Goal: Task Accomplishment & Management: Use online tool/utility

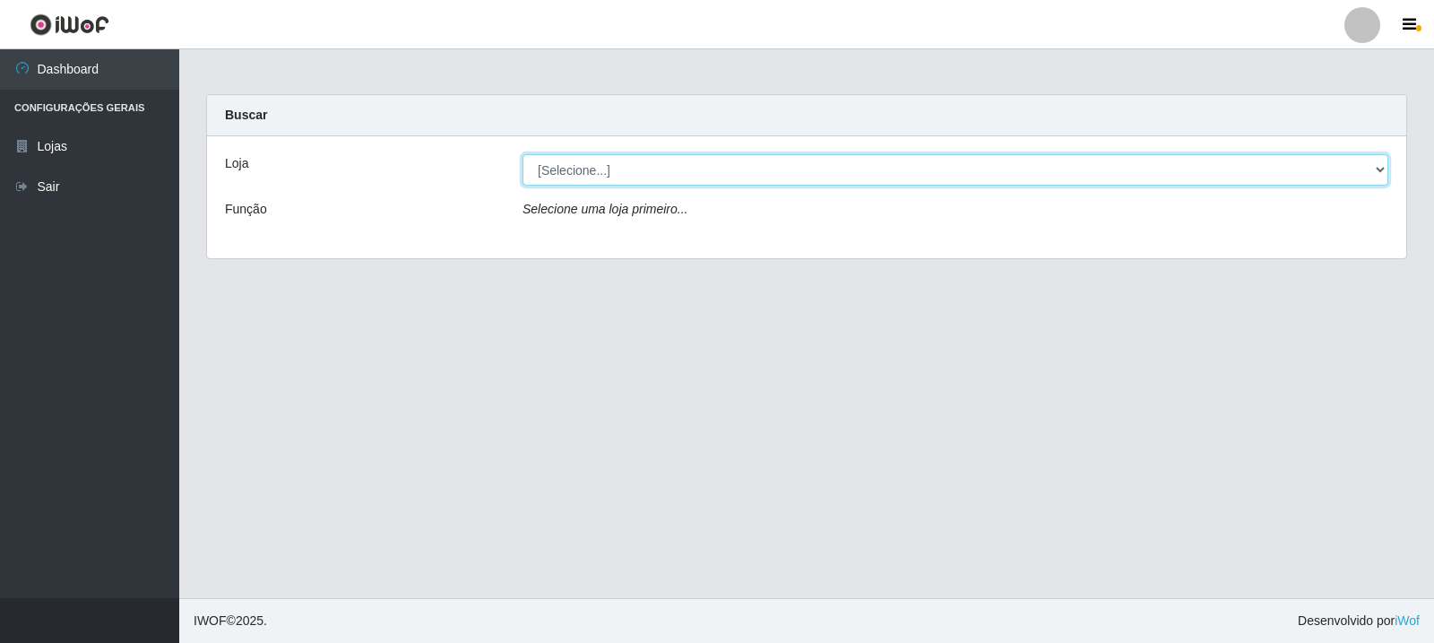
click at [838, 154] on select "[Selecione...] Rede Compras Supermercados - LOJA 3" at bounding box center [956, 169] width 866 height 31
select select "162"
click at [523, 154] on select "[Selecione...] Rede Compras Supermercados - LOJA 3" at bounding box center [956, 169] width 866 height 31
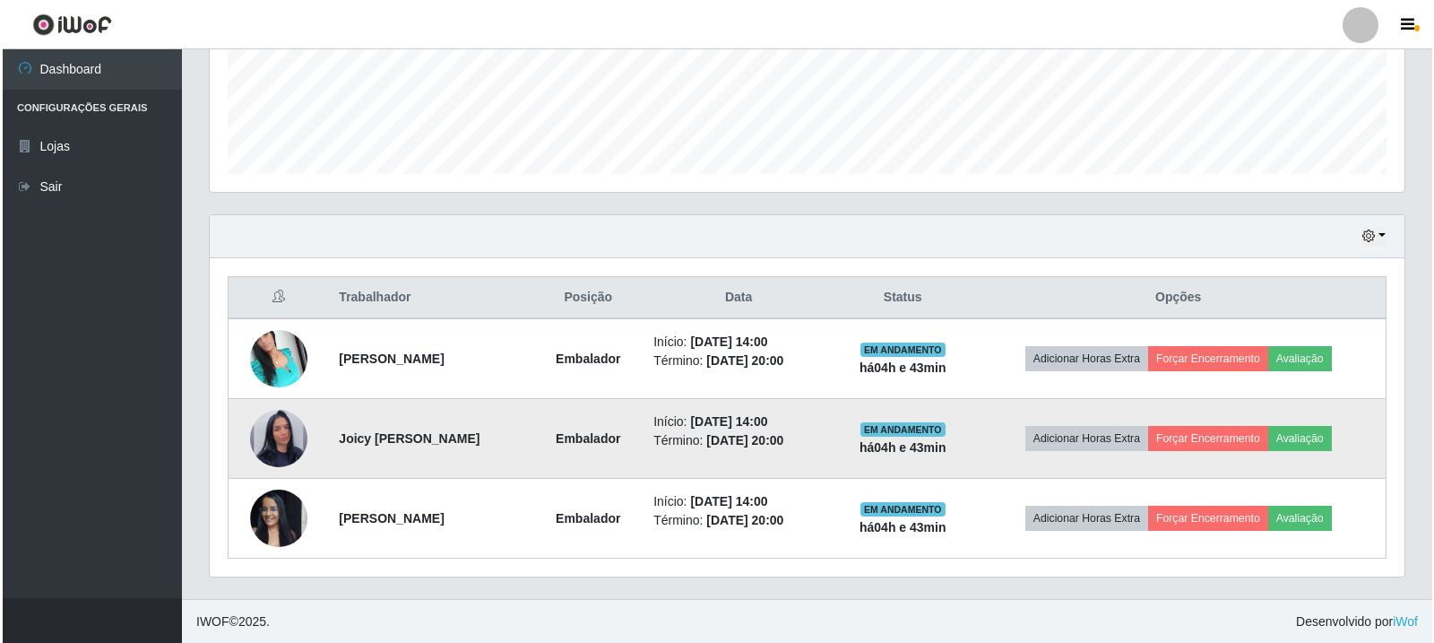
scroll to position [468, 0]
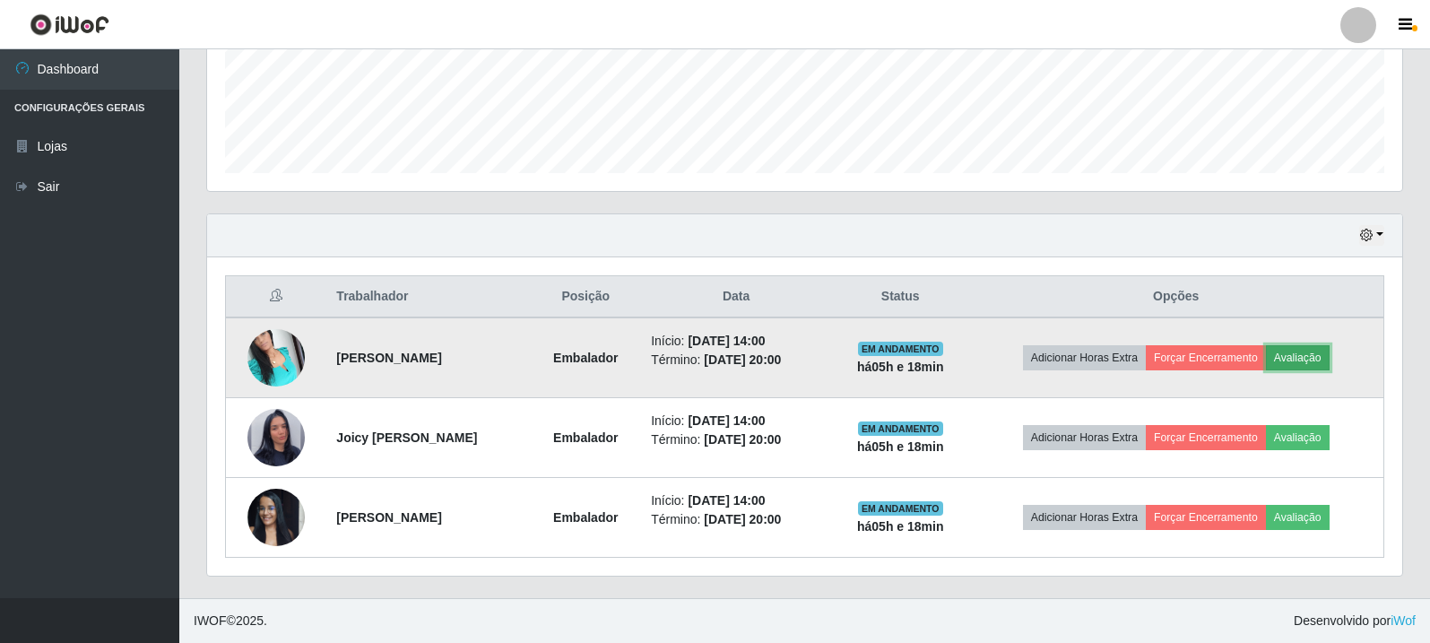
click at [1321, 355] on button "Avaliação" at bounding box center [1298, 357] width 64 height 25
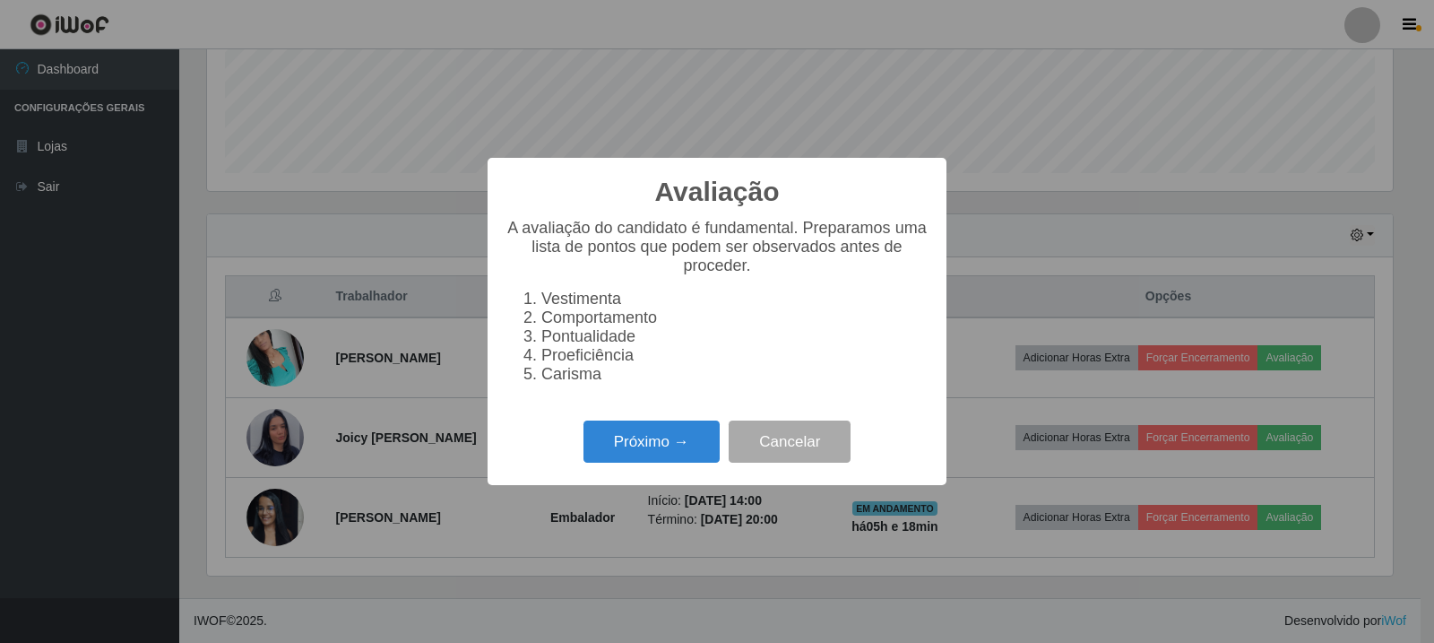
scroll to position [372, 1186]
click at [651, 463] on button "Próximo →" at bounding box center [652, 441] width 136 height 42
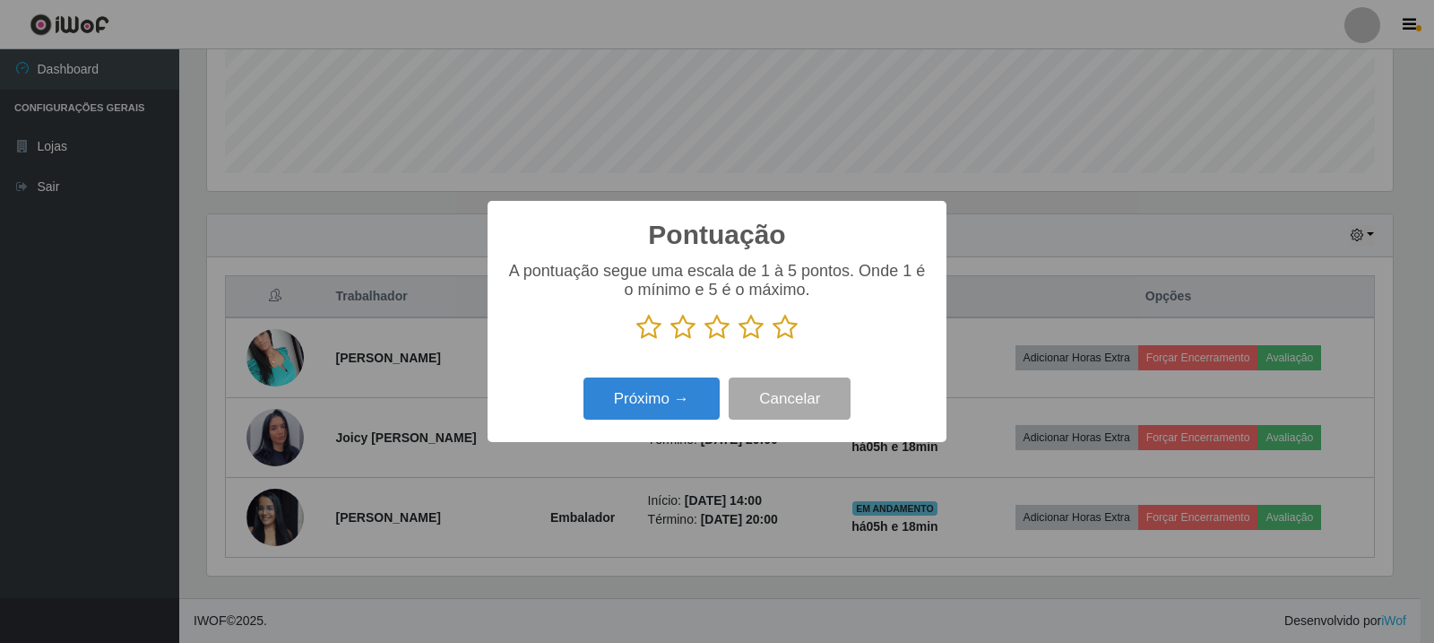
click at [780, 332] on icon at bounding box center [785, 327] width 25 height 27
click at [773, 341] on input "radio" at bounding box center [773, 341] width 0 height 0
click at [677, 390] on button "Próximo →" at bounding box center [652, 398] width 136 height 42
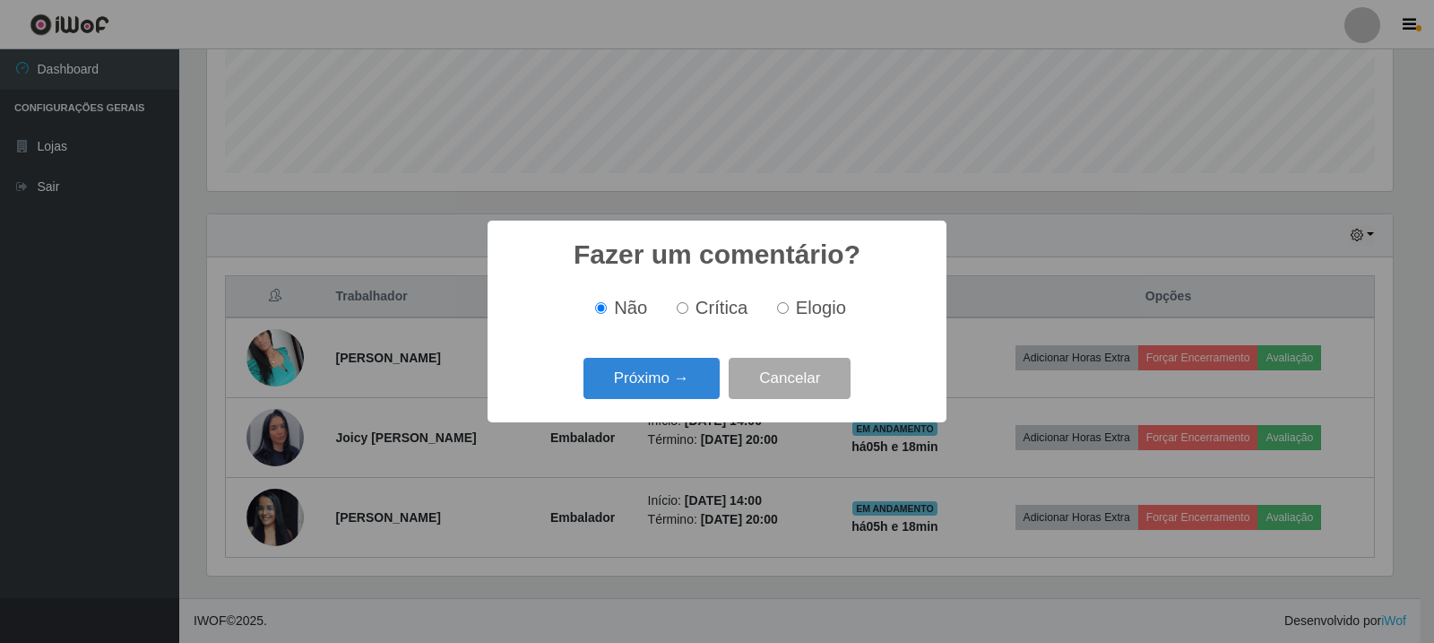
click at [817, 314] on span "Elogio" at bounding box center [821, 308] width 50 height 20
click at [789, 314] on input "Elogio" at bounding box center [783, 308] width 12 height 12
radio input "true"
click at [661, 384] on button "Próximo →" at bounding box center [652, 379] width 136 height 42
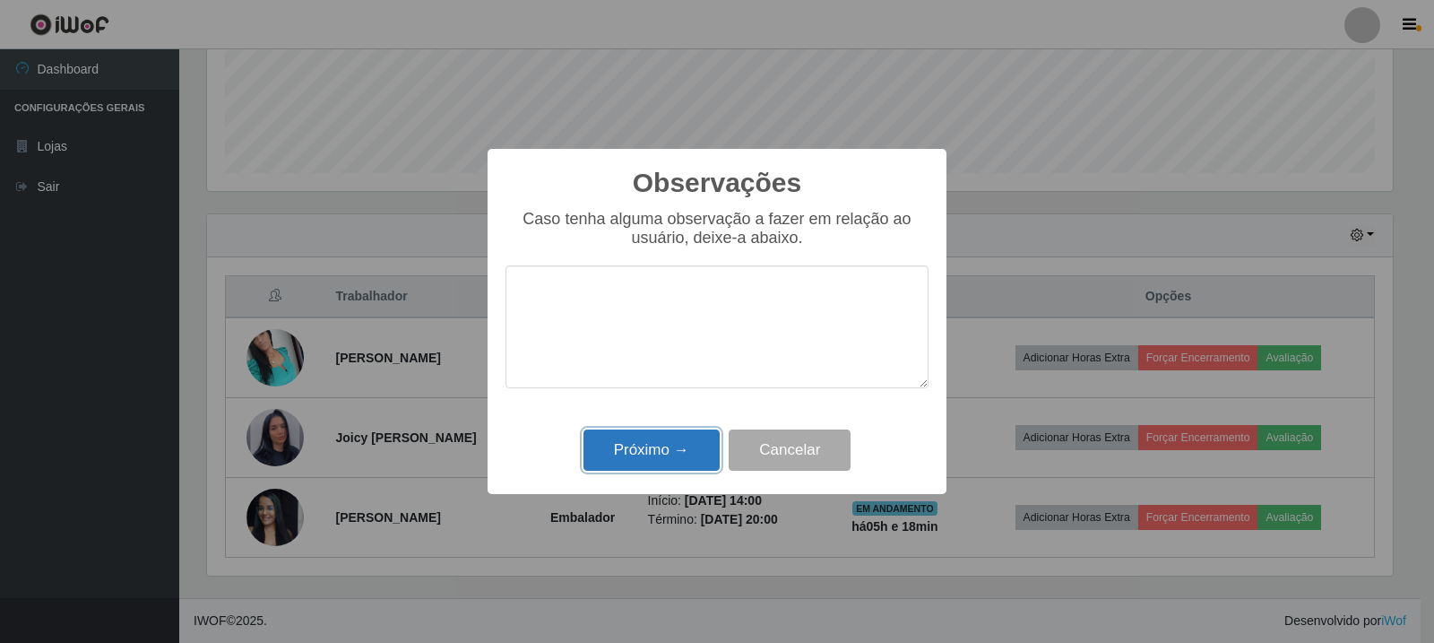
click at [689, 469] on button "Próximo →" at bounding box center [652, 450] width 136 height 42
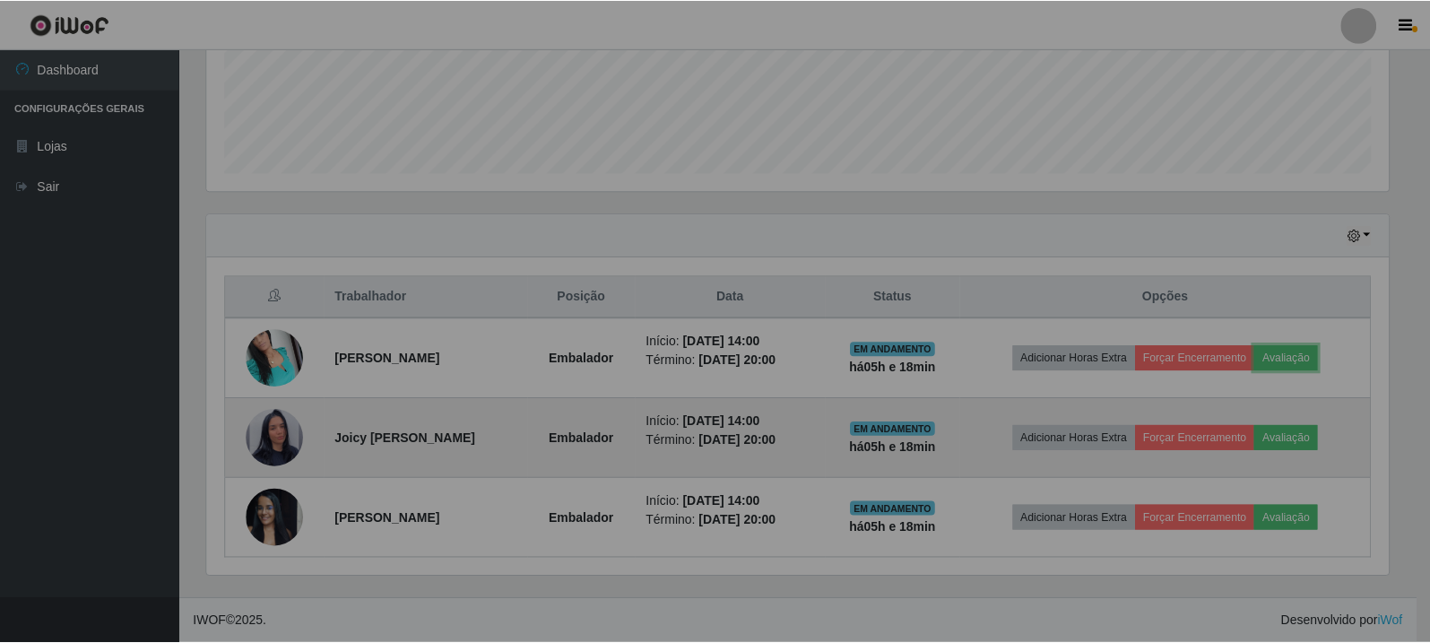
scroll to position [372, 1195]
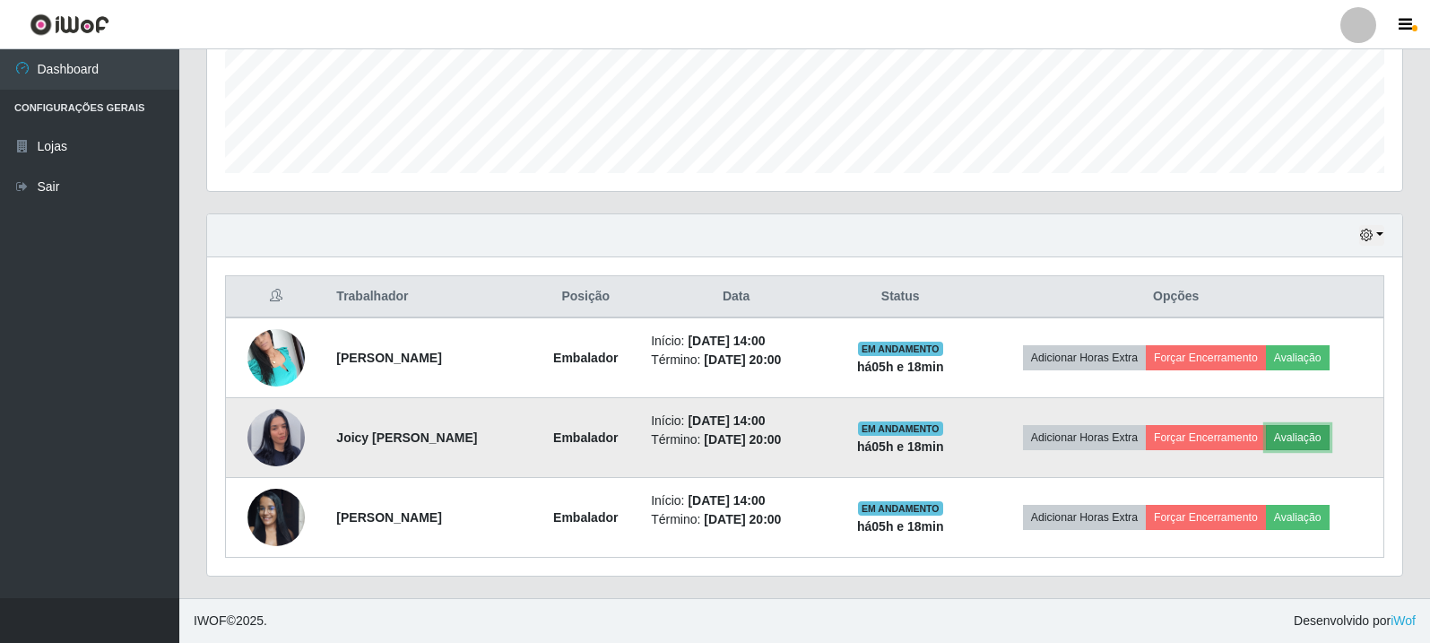
click at [1319, 434] on button "Avaliação" at bounding box center [1298, 437] width 64 height 25
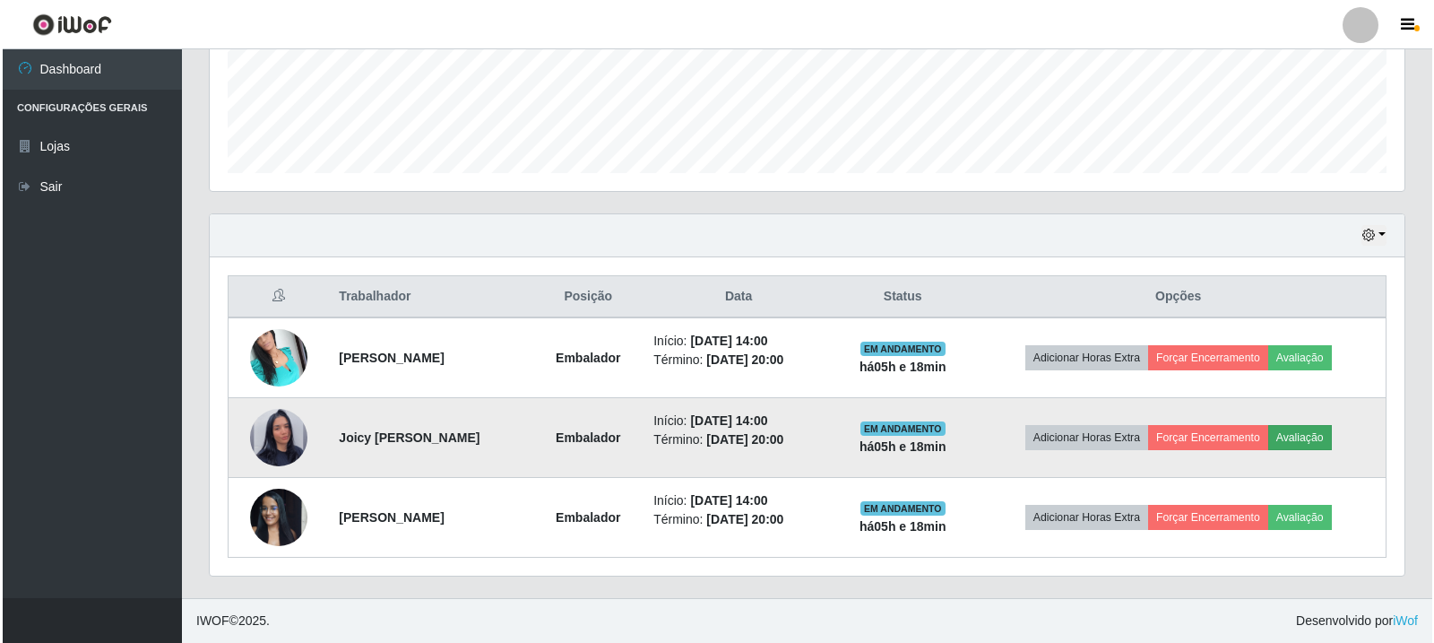
scroll to position [372, 1186]
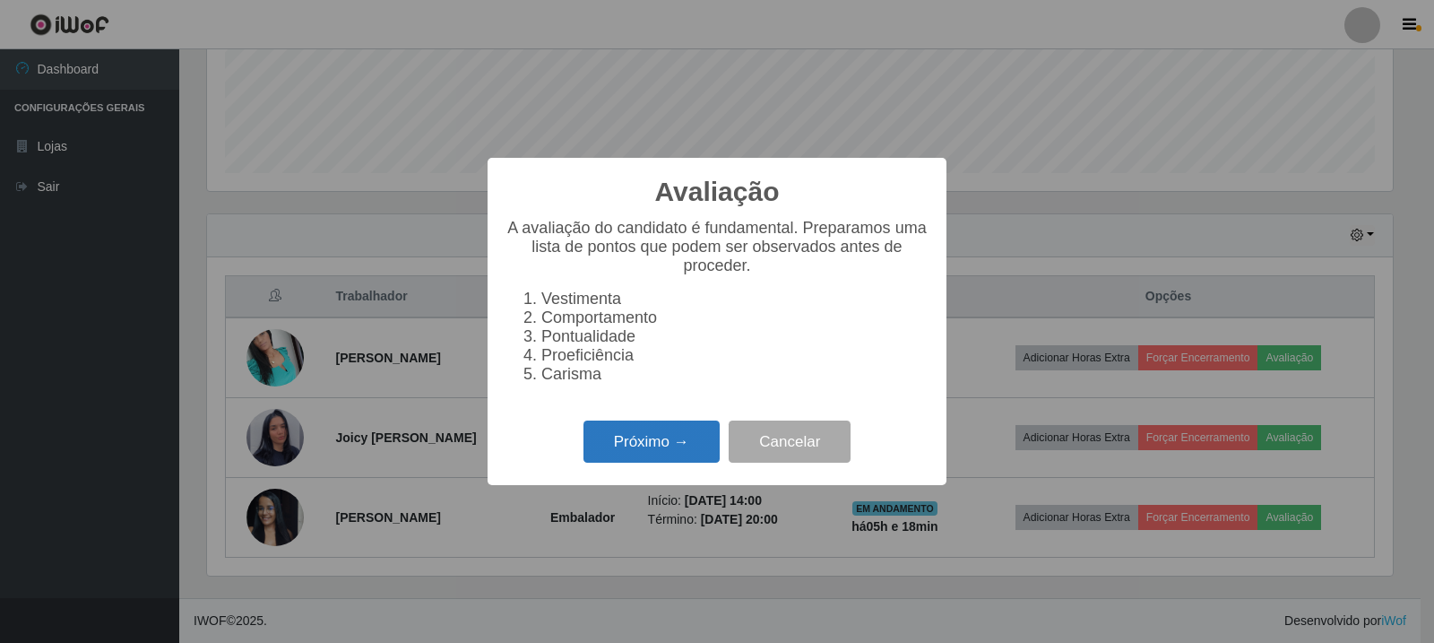
click at [608, 456] on button "Próximo →" at bounding box center [652, 441] width 136 height 42
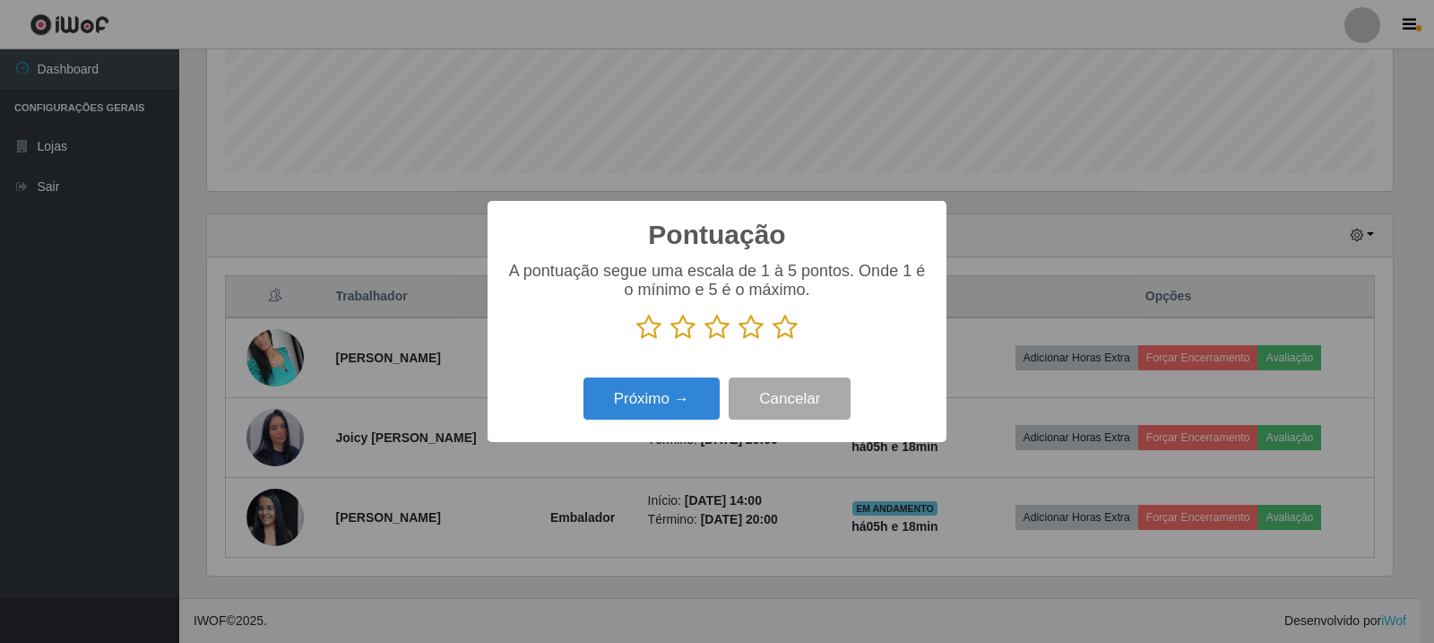
click at [793, 336] on icon at bounding box center [785, 327] width 25 height 27
click at [773, 341] on input "radio" at bounding box center [773, 341] width 0 height 0
click at [697, 396] on button "Próximo →" at bounding box center [652, 398] width 136 height 42
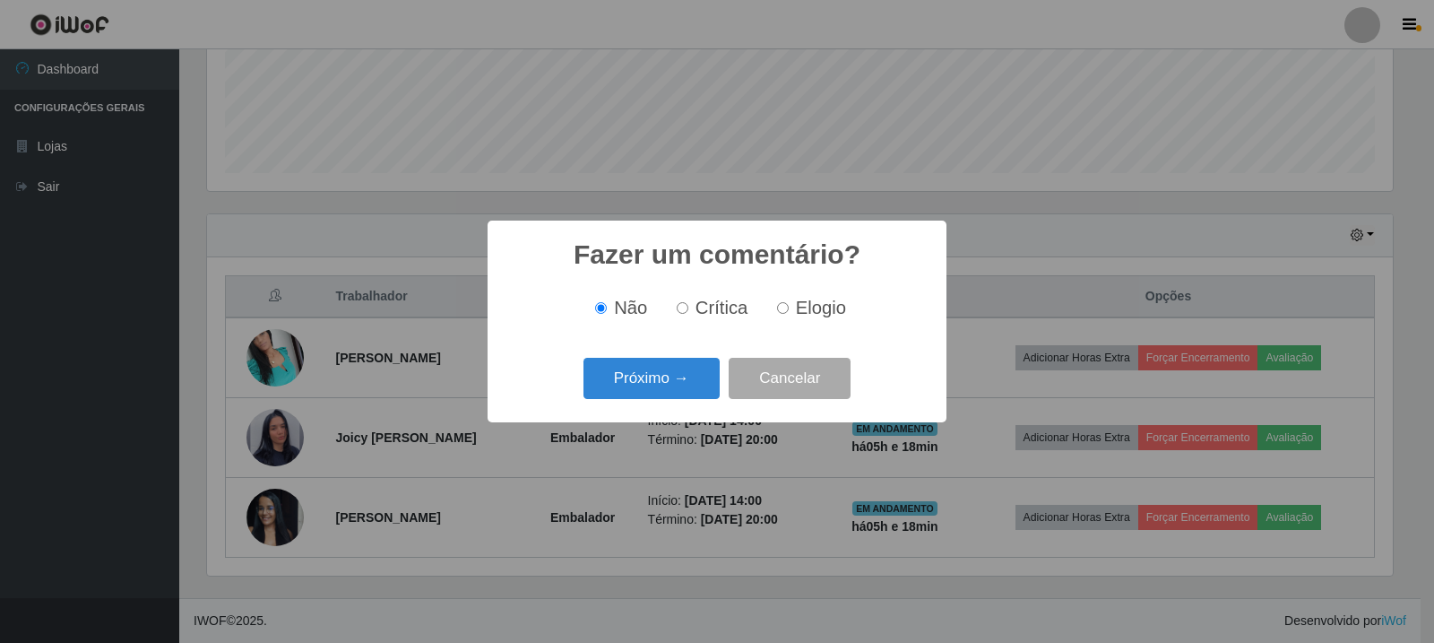
click at [800, 316] on span "Elogio" at bounding box center [821, 308] width 50 height 20
click at [789, 314] on input "Elogio" at bounding box center [783, 308] width 12 height 12
radio input "true"
click at [635, 369] on button "Próximo →" at bounding box center [652, 379] width 136 height 42
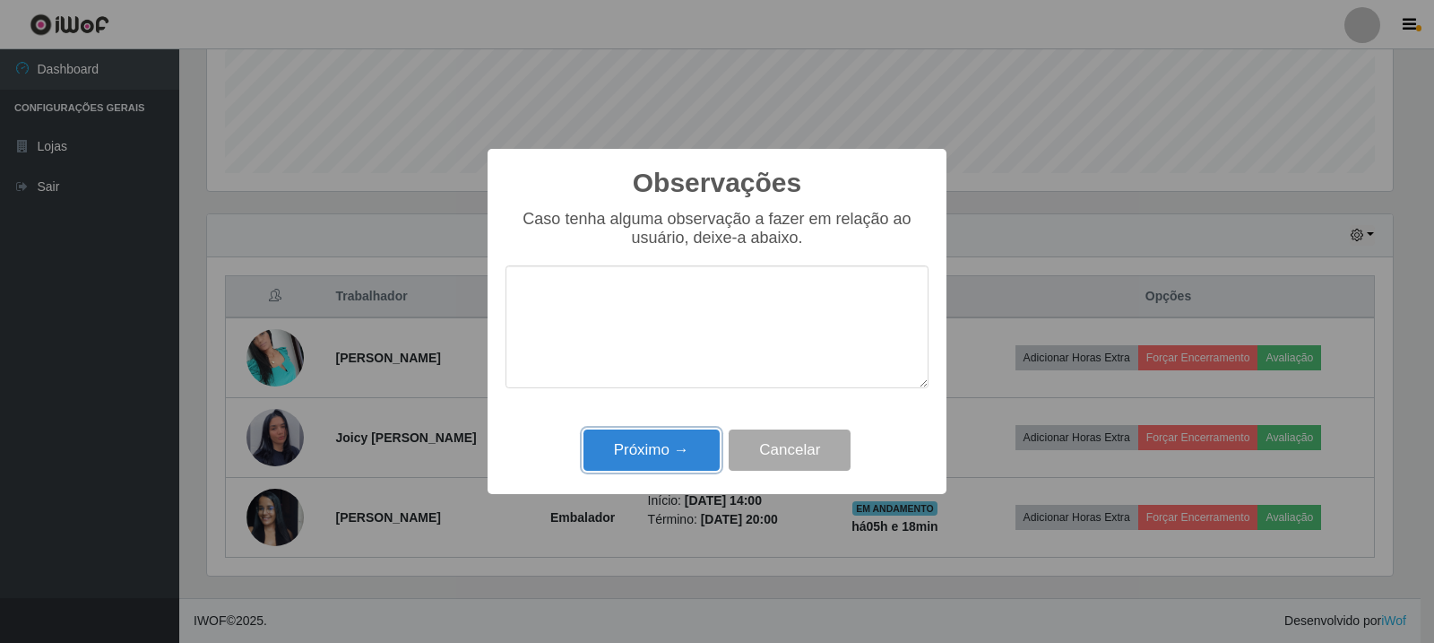
drag, startPoint x: 681, startPoint y: 446, endPoint x: 1307, endPoint y: 415, distance: 626.4
click at [683, 447] on button "Próximo →" at bounding box center [652, 450] width 136 height 42
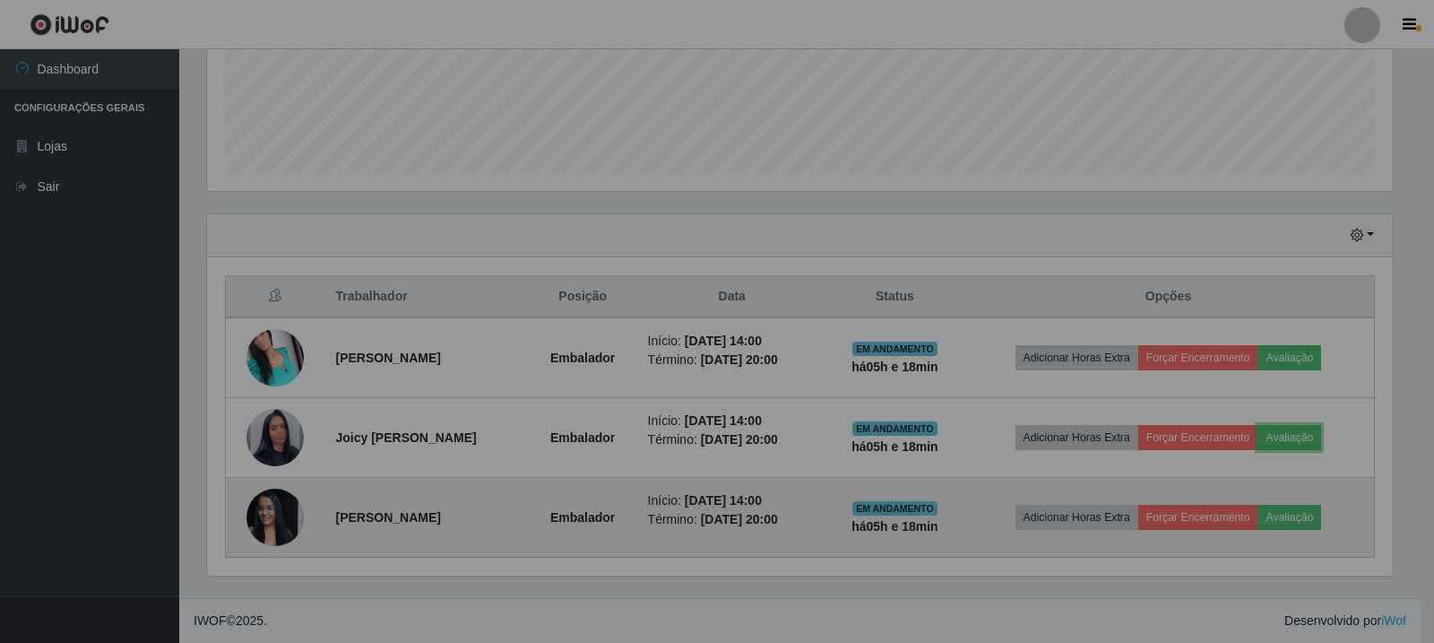
scroll to position [372, 1195]
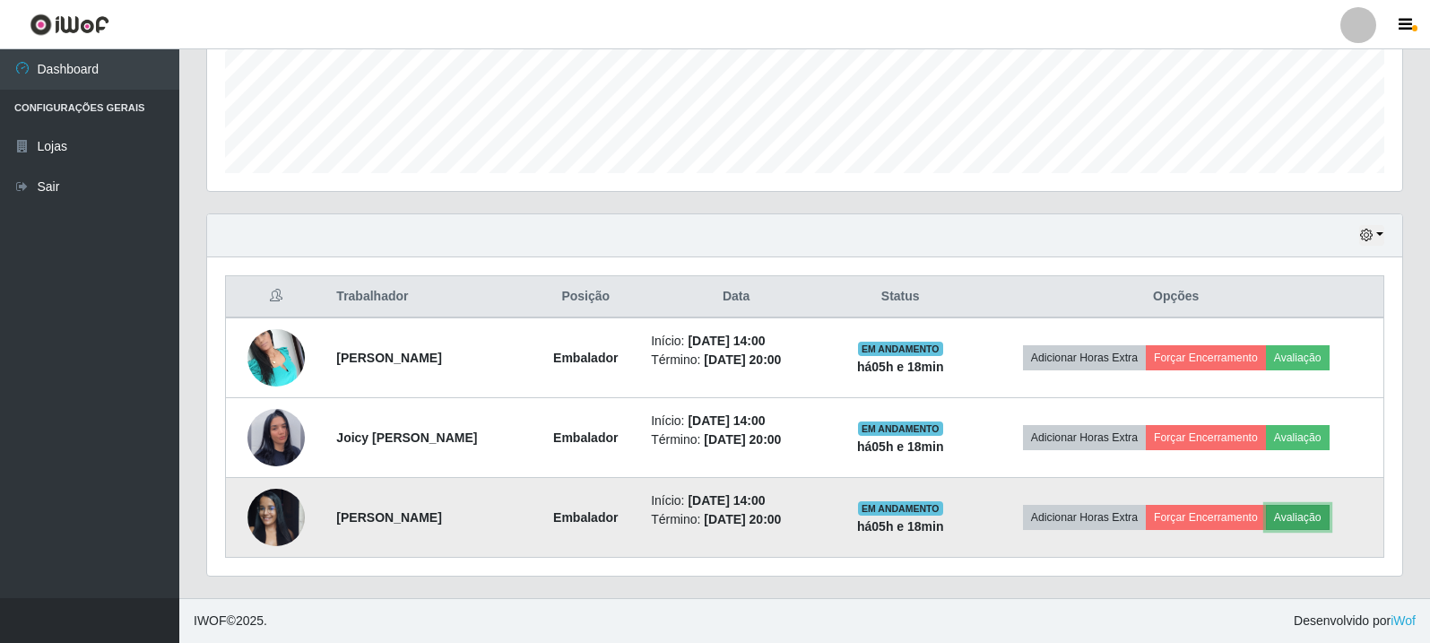
click at [1325, 515] on button "Avaliação" at bounding box center [1298, 517] width 64 height 25
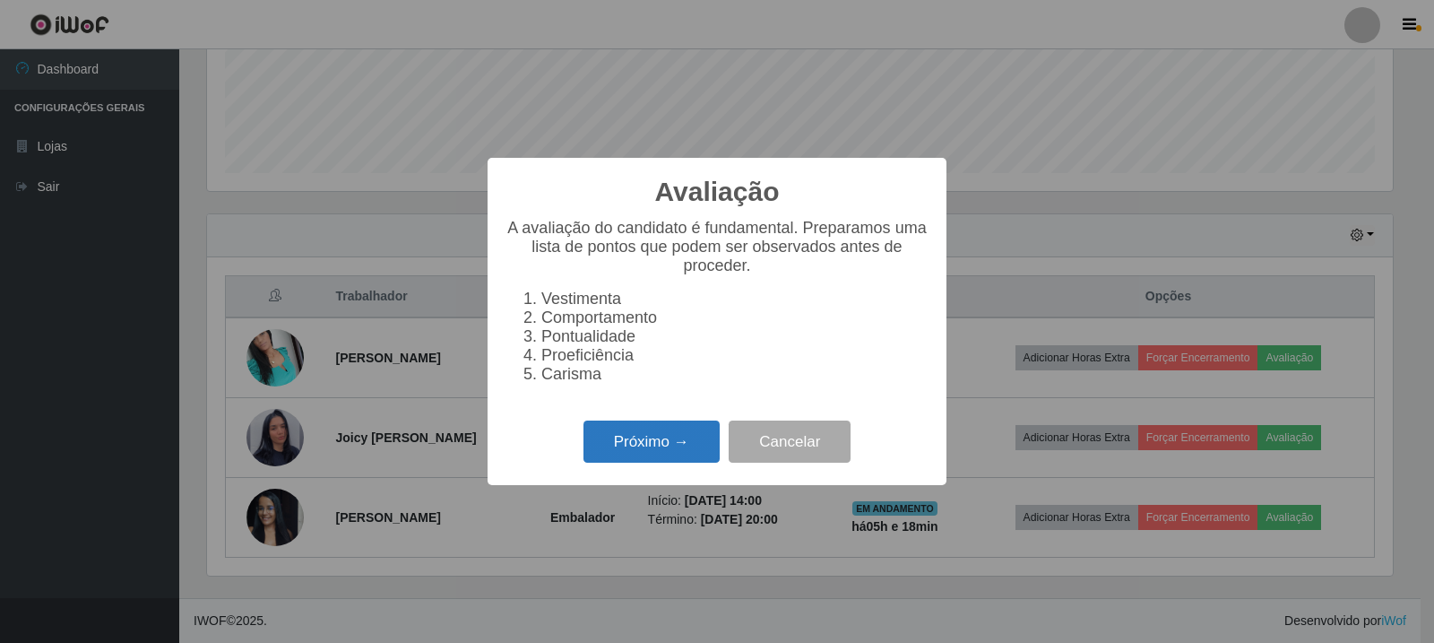
drag, startPoint x: 610, startPoint y: 454, endPoint x: 623, endPoint y: 449, distance: 13.7
click at [623, 449] on button "Próximo →" at bounding box center [652, 441] width 136 height 42
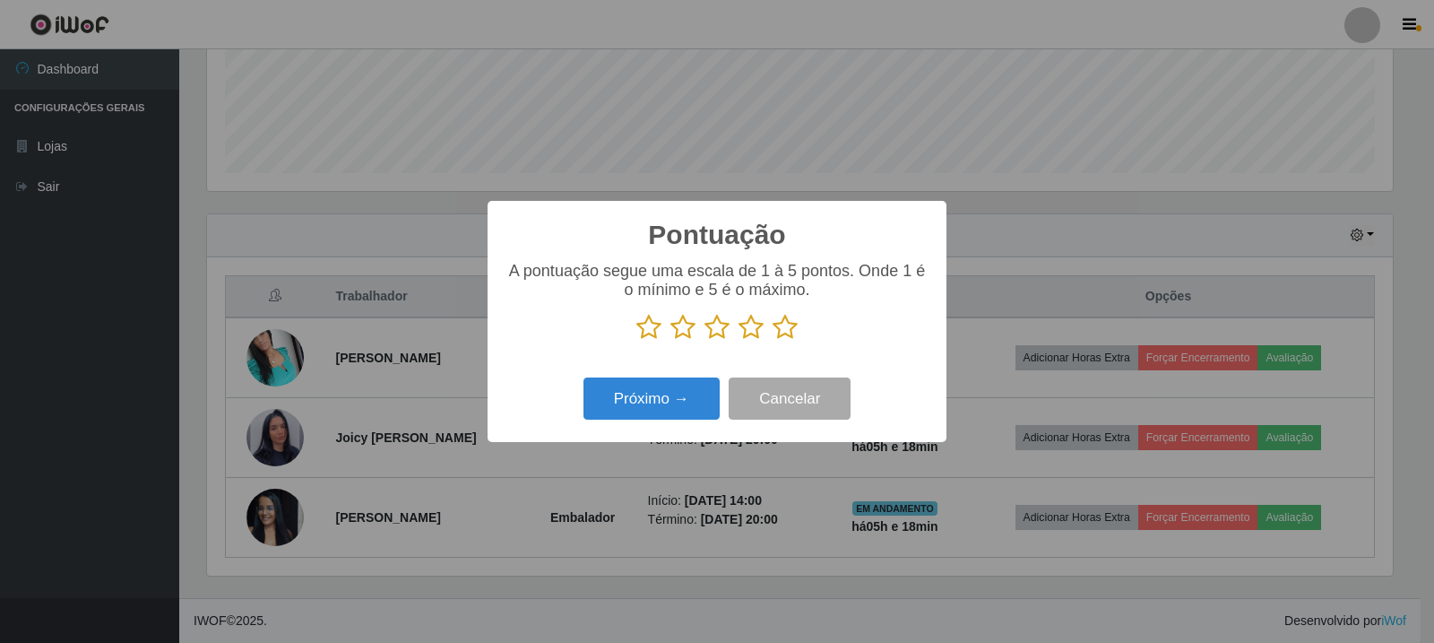
click at [796, 318] on icon at bounding box center [785, 327] width 25 height 27
click at [773, 341] on input "radio" at bounding box center [773, 341] width 0 height 0
click at [792, 333] on icon at bounding box center [785, 327] width 25 height 27
click at [773, 341] on input "radio" at bounding box center [773, 341] width 0 height 0
click at [688, 407] on button "Próximo →" at bounding box center [652, 398] width 136 height 42
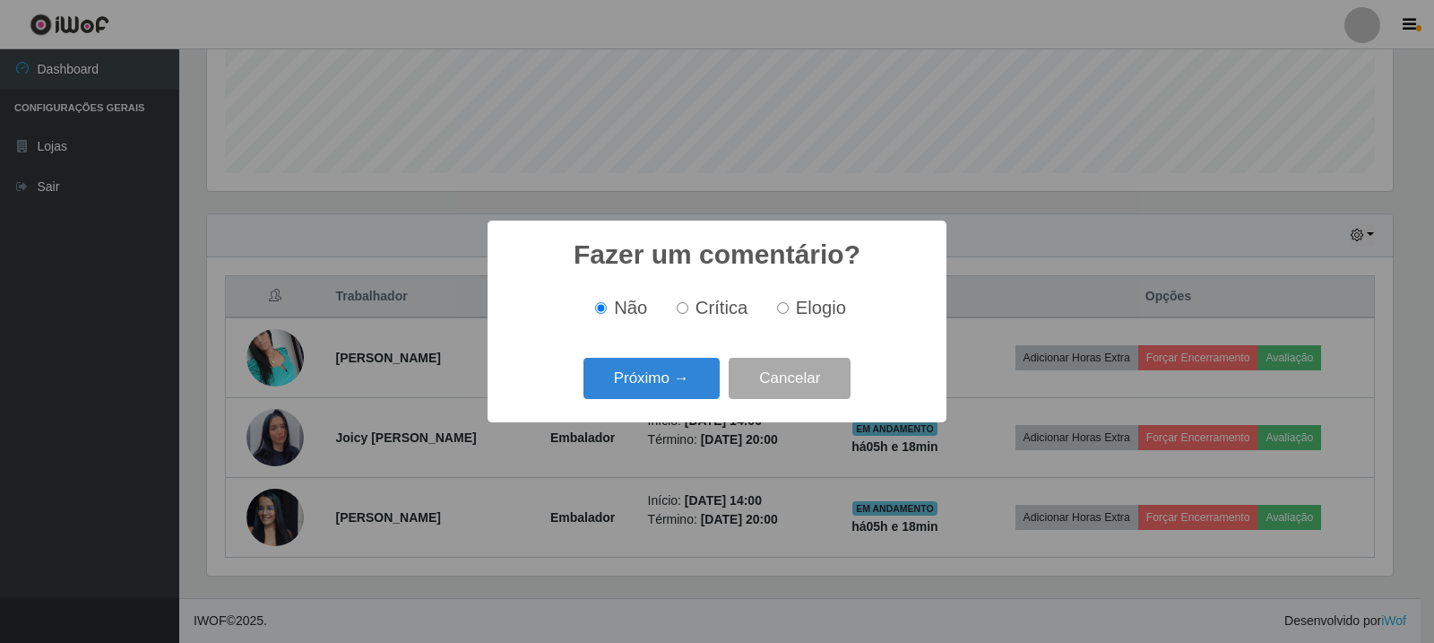
click at [802, 316] on span "Elogio" at bounding box center [821, 308] width 50 height 20
click at [789, 314] on input "Elogio" at bounding box center [783, 308] width 12 height 12
radio input "true"
click at [723, 369] on div "Próximo → Cancelar" at bounding box center [717, 377] width 423 height 51
click at [690, 383] on button "Próximo →" at bounding box center [652, 379] width 136 height 42
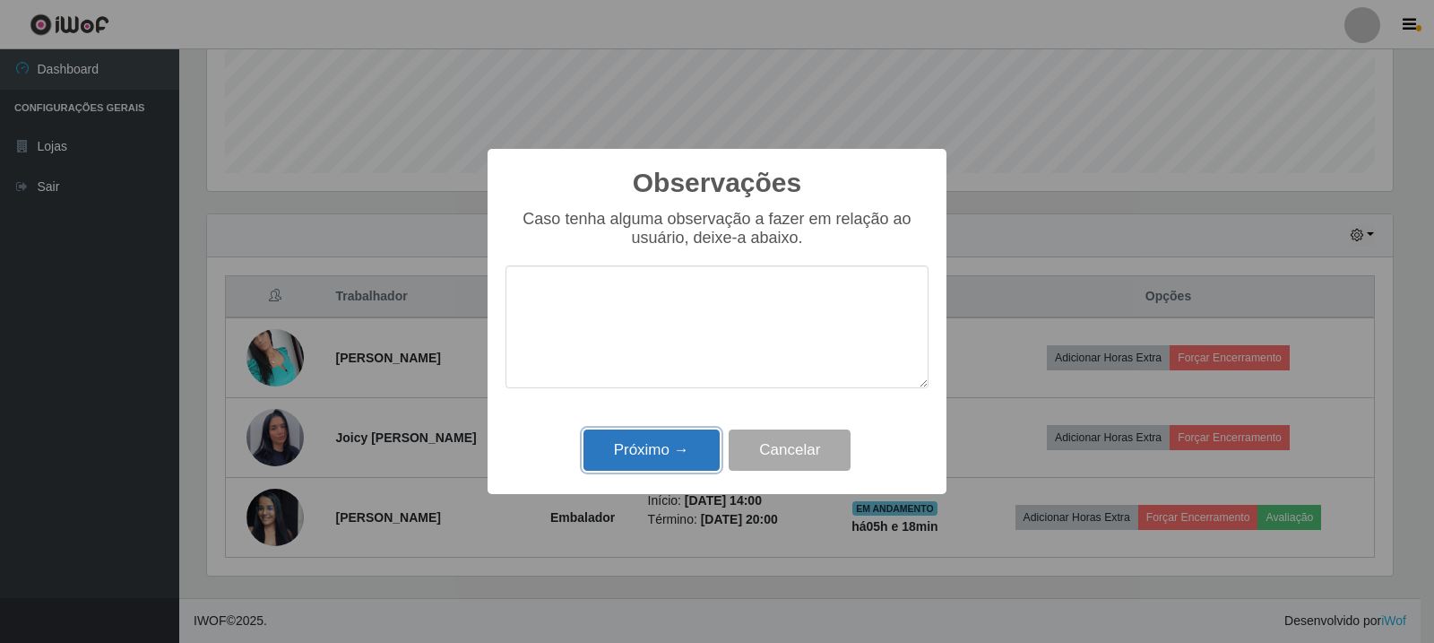
click at [624, 470] on button "Próximo →" at bounding box center [652, 450] width 136 height 42
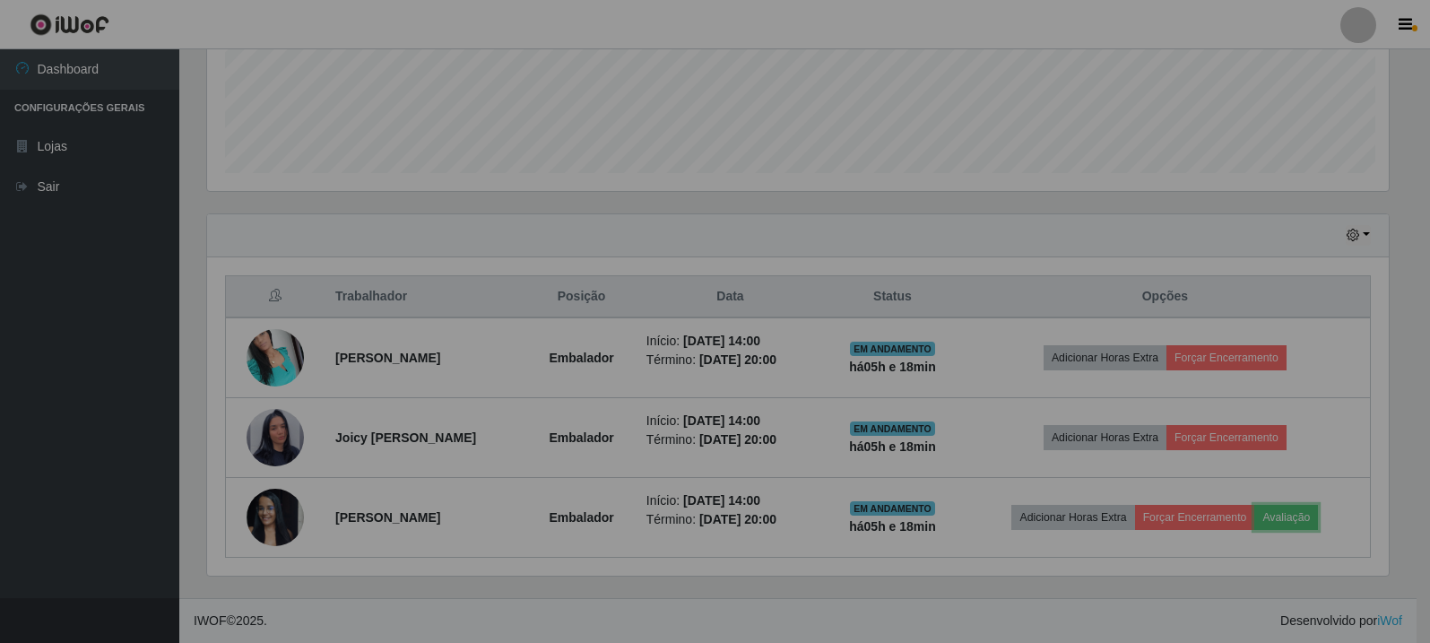
scroll to position [372, 1195]
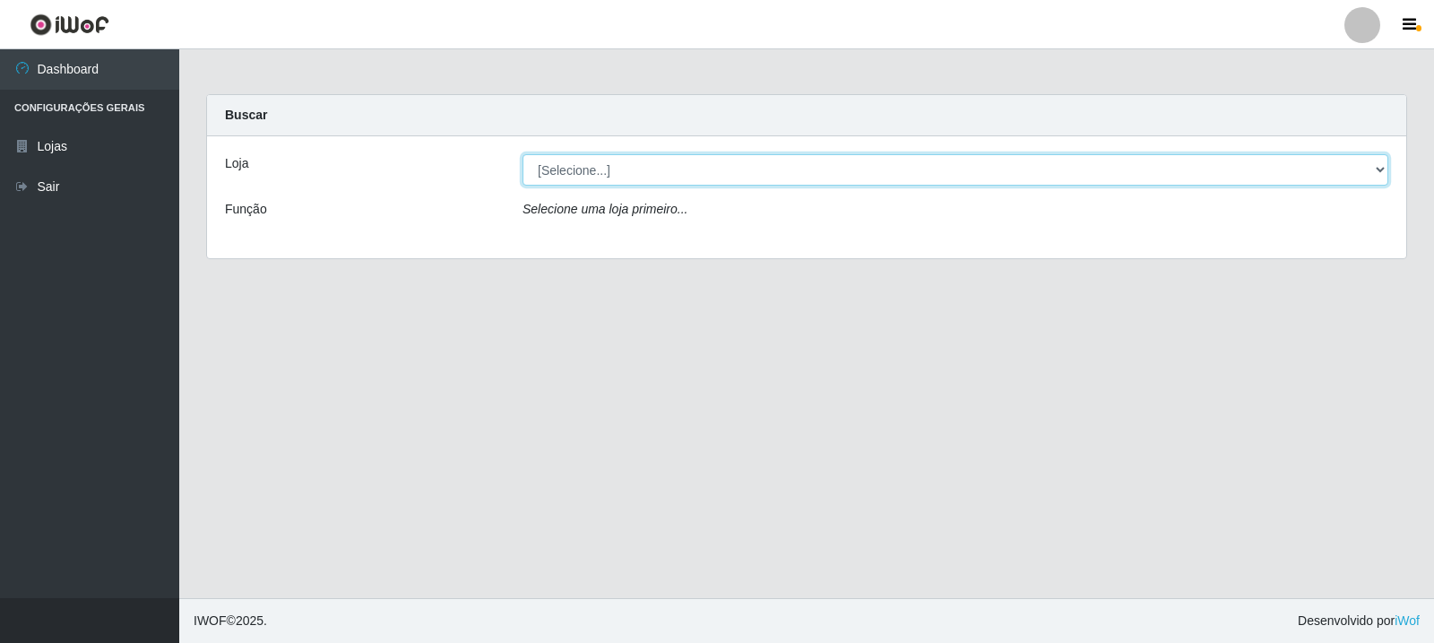
click at [781, 160] on select "[Selecione...] Rede Compras Supermercados - LOJA 3" at bounding box center [956, 169] width 866 height 31
select select "162"
click at [523, 154] on select "[Selecione...] Rede Compras Supermercados - LOJA 3" at bounding box center [956, 169] width 866 height 31
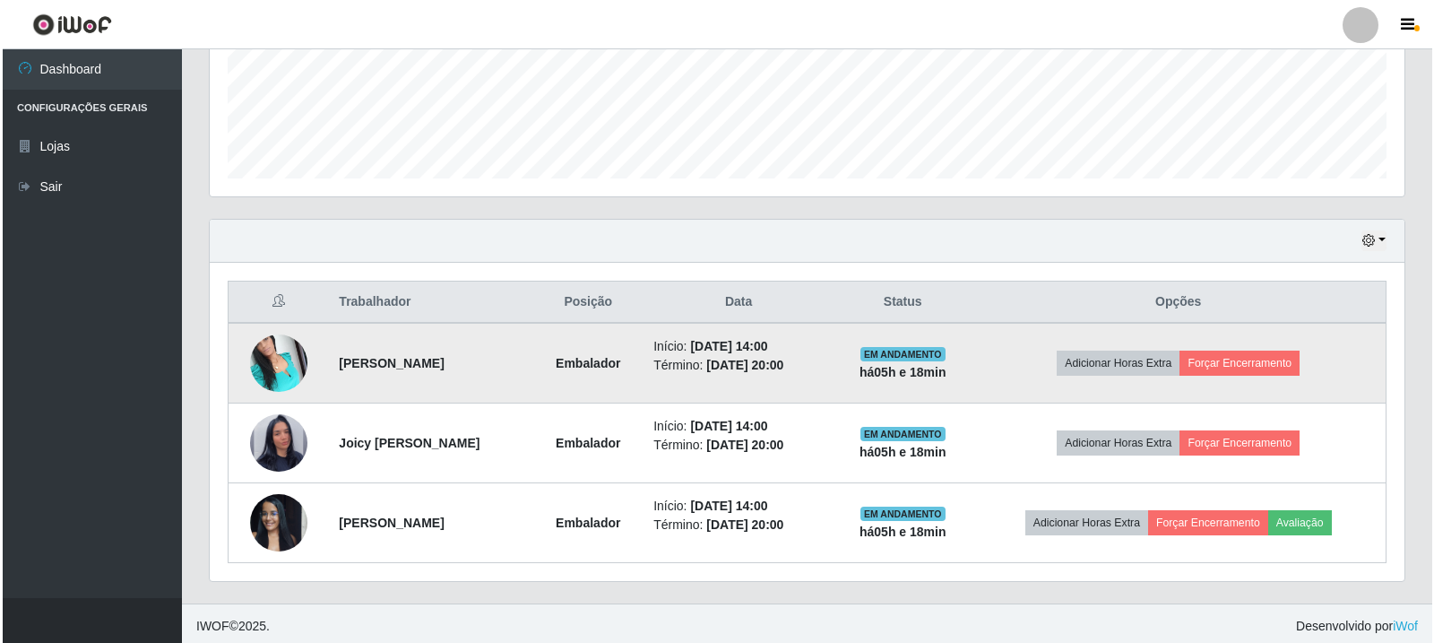
scroll to position [468, 0]
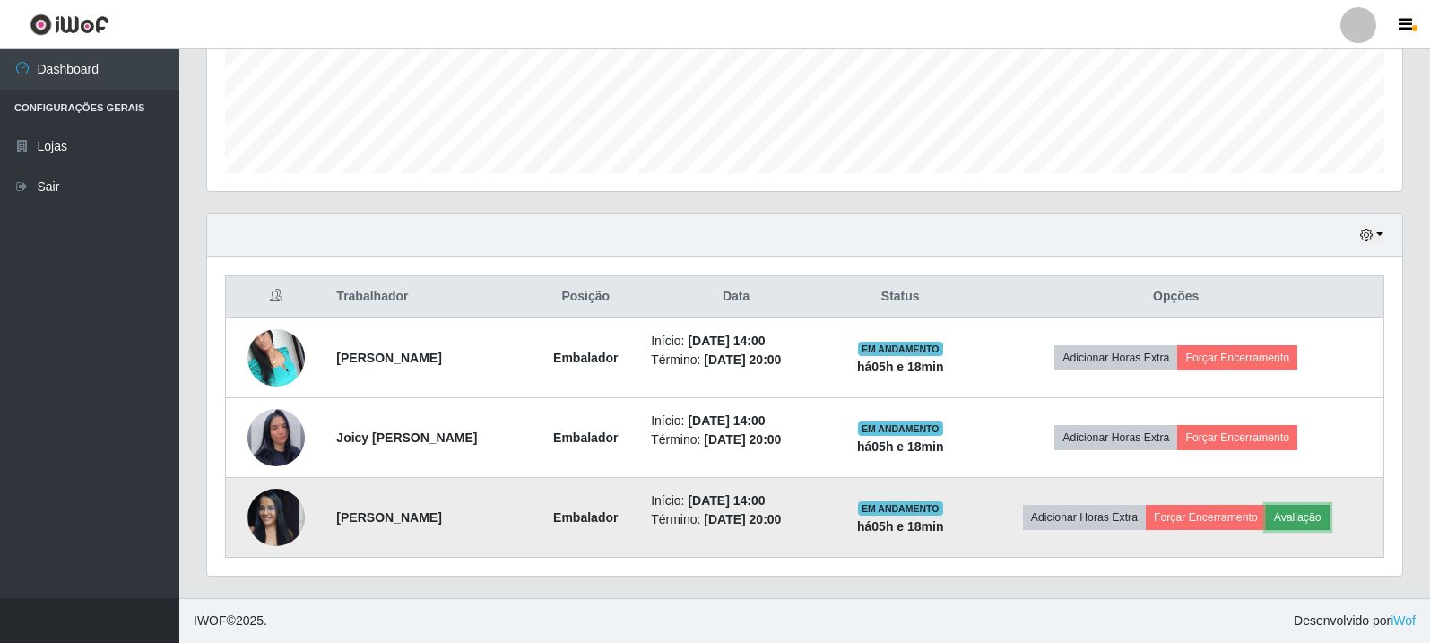
click at [1320, 520] on button "Avaliação" at bounding box center [1298, 517] width 64 height 25
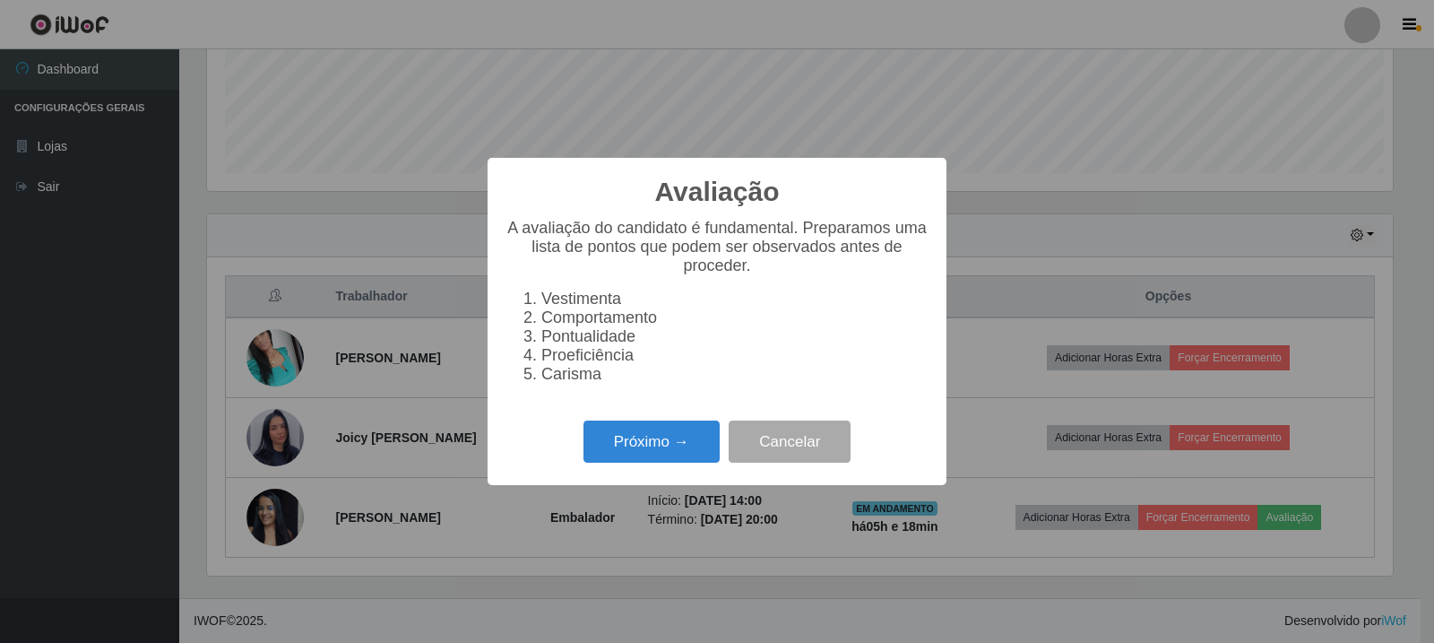
scroll to position [372, 1186]
click at [683, 443] on button "Próximo →" at bounding box center [652, 441] width 136 height 42
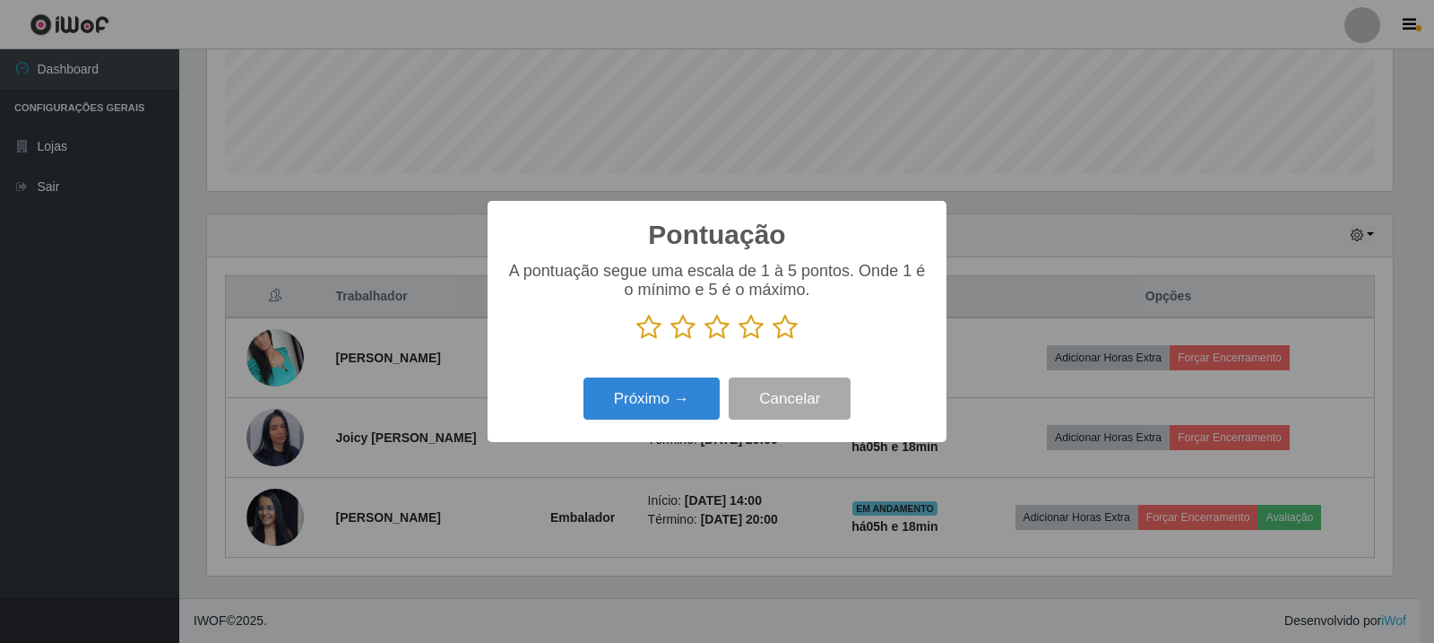
click at [780, 330] on icon at bounding box center [785, 327] width 25 height 27
click at [773, 341] on input "radio" at bounding box center [773, 341] width 0 height 0
click at [699, 410] on button "Próximo →" at bounding box center [652, 398] width 136 height 42
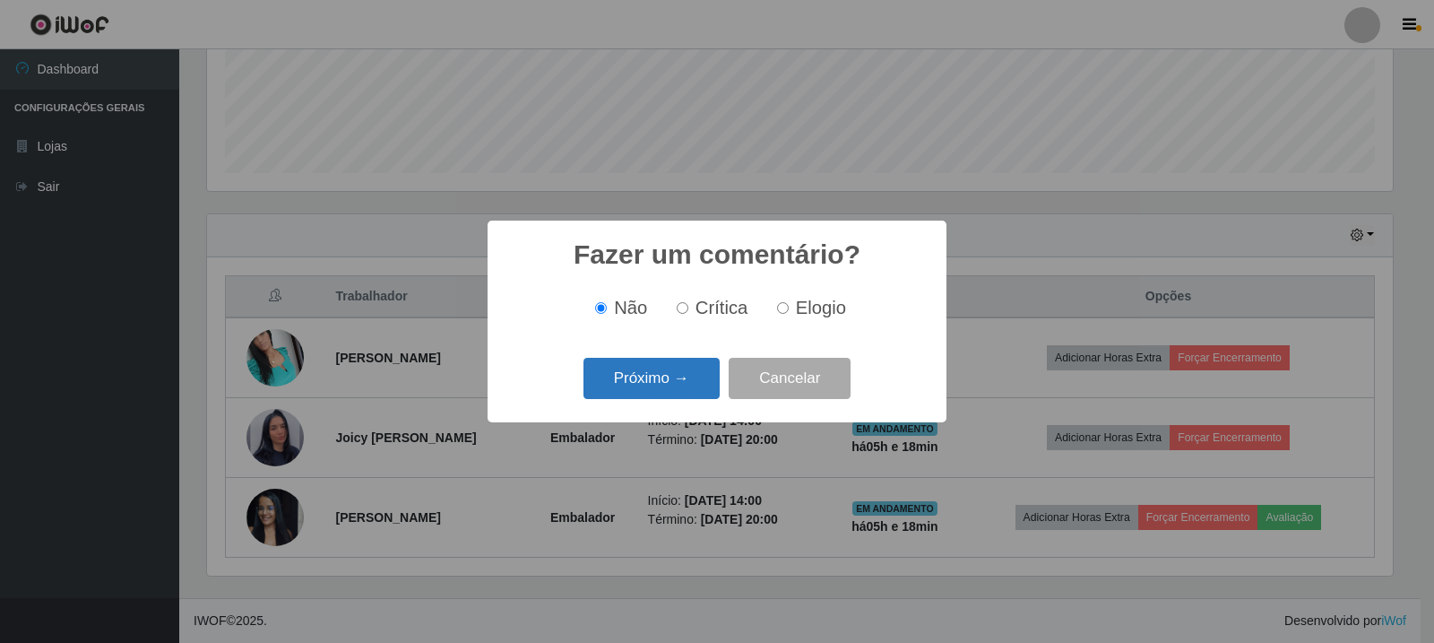
scroll to position [895983, 895169]
click at [783, 308] on input "Elogio" at bounding box center [783, 308] width 12 height 12
radio input "true"
click at [605, 379] on button "Próximo →" at bounding box center [652, 379] width 136 height 42
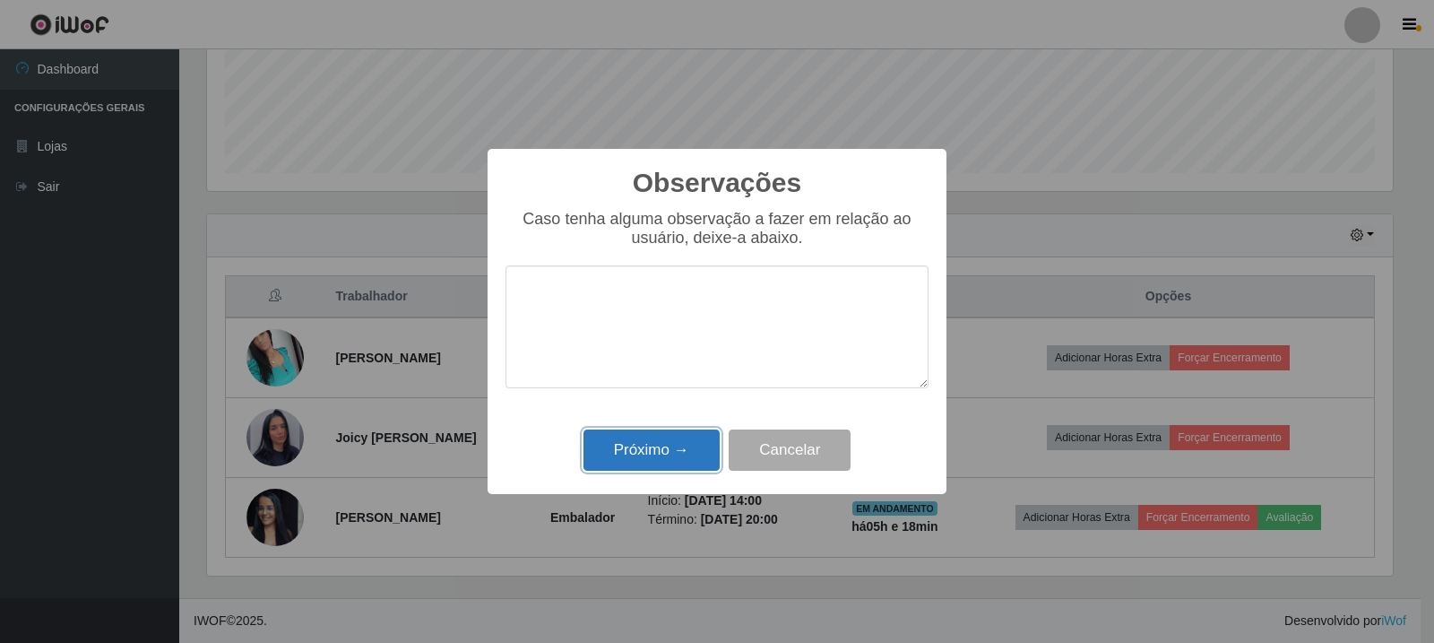
click at [687, 433] on button "Próximo →" at bounding box center [652, 450] width 136 height 42
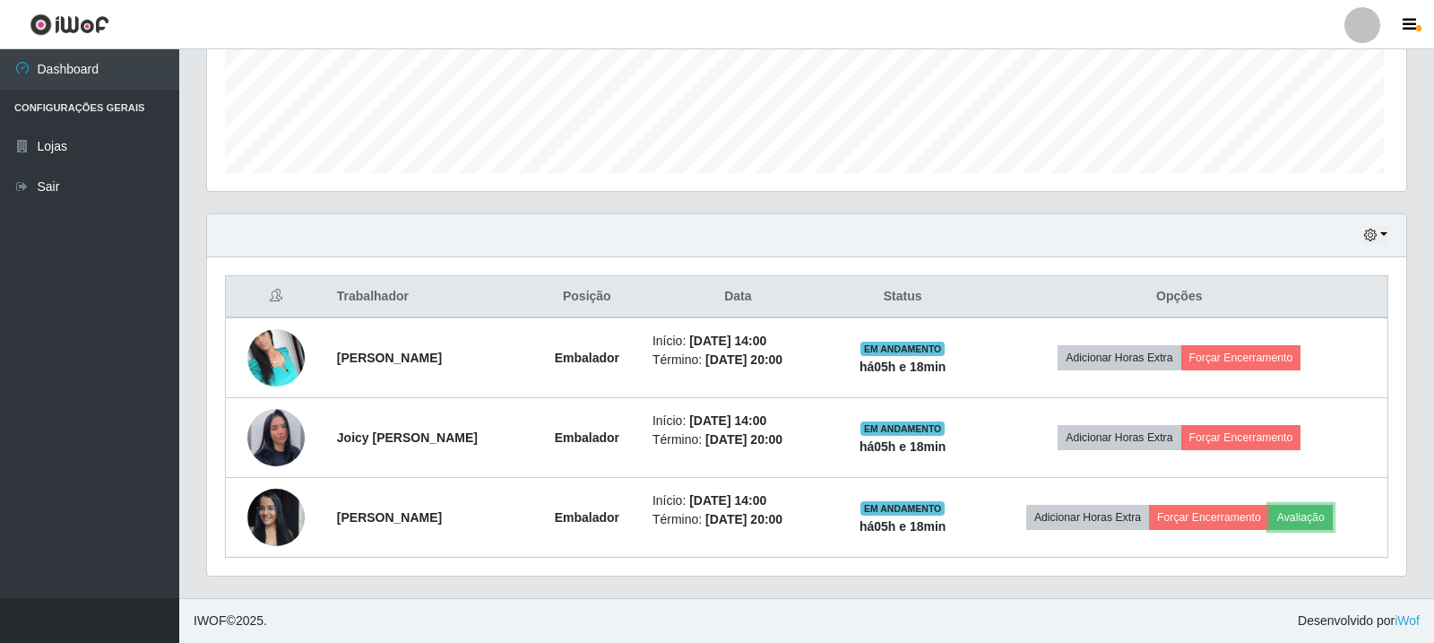
scroll to position [372, 1195]
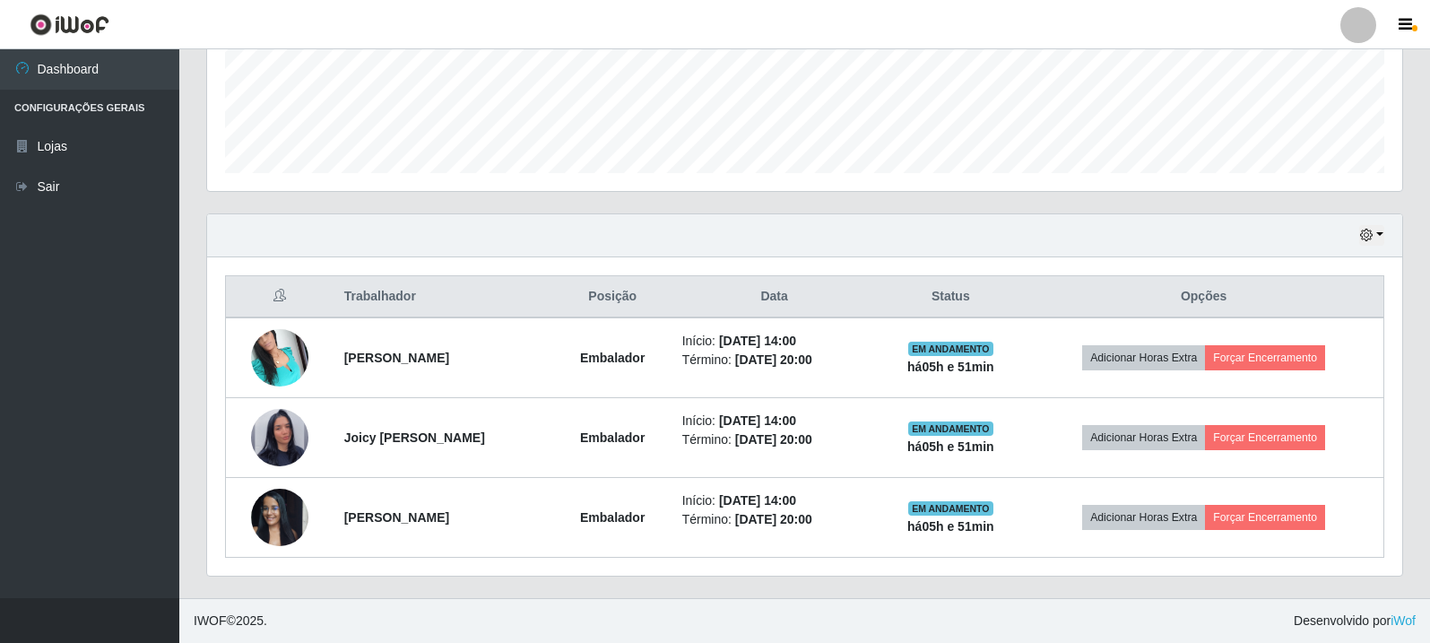
click at [1268, 246] on div "Hoje 1 dia 3 dias 1 Semana Não encerrados" at bounding box center [804, 235] width 1195 height 43
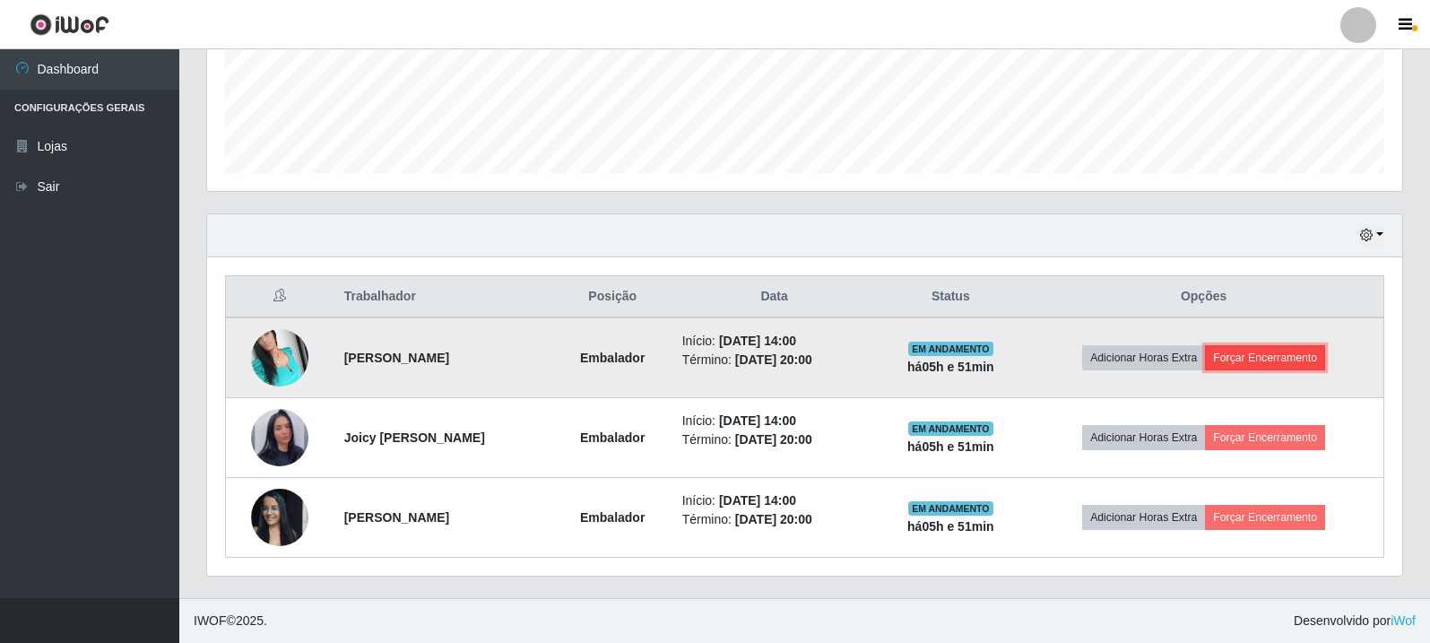
click at [1291, 352] on button "Forçar Encerramento" at bounding box center [1265, 357] width 120 height 25
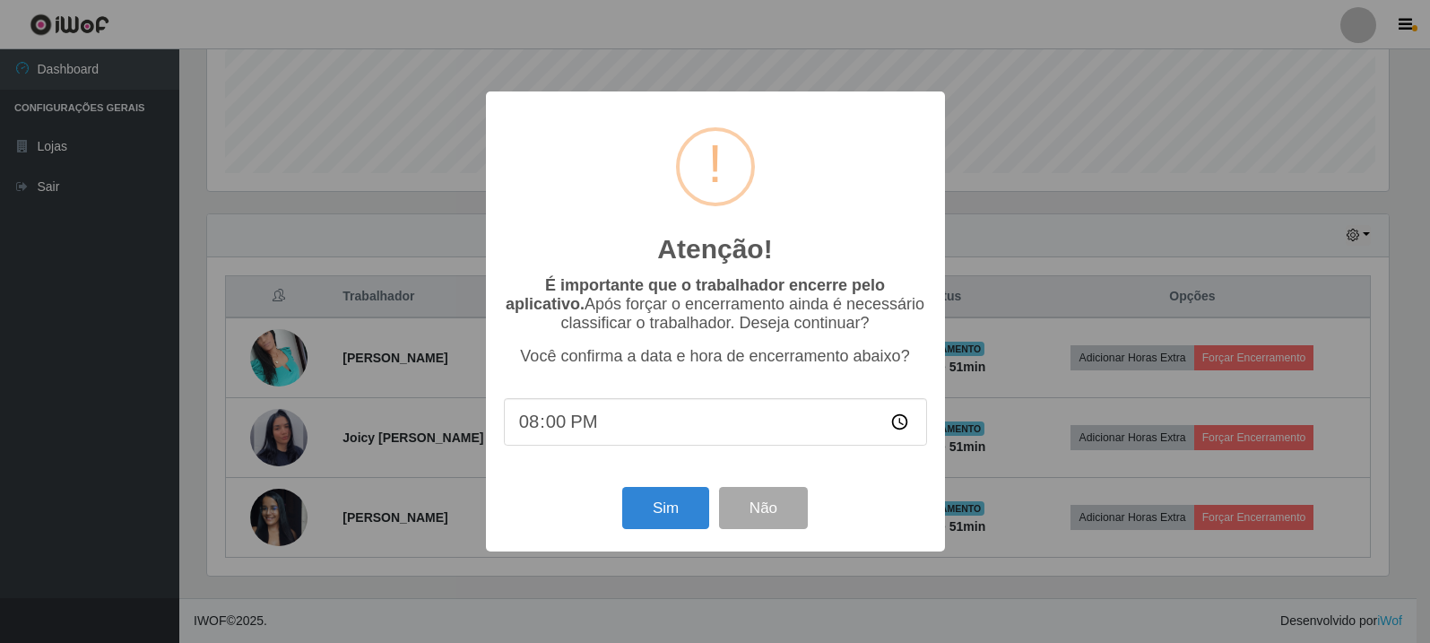
scroll to position [372, 1186]
click at [662, 516] on button "Sim" at bounding box center [667, 508] width 87 height 42
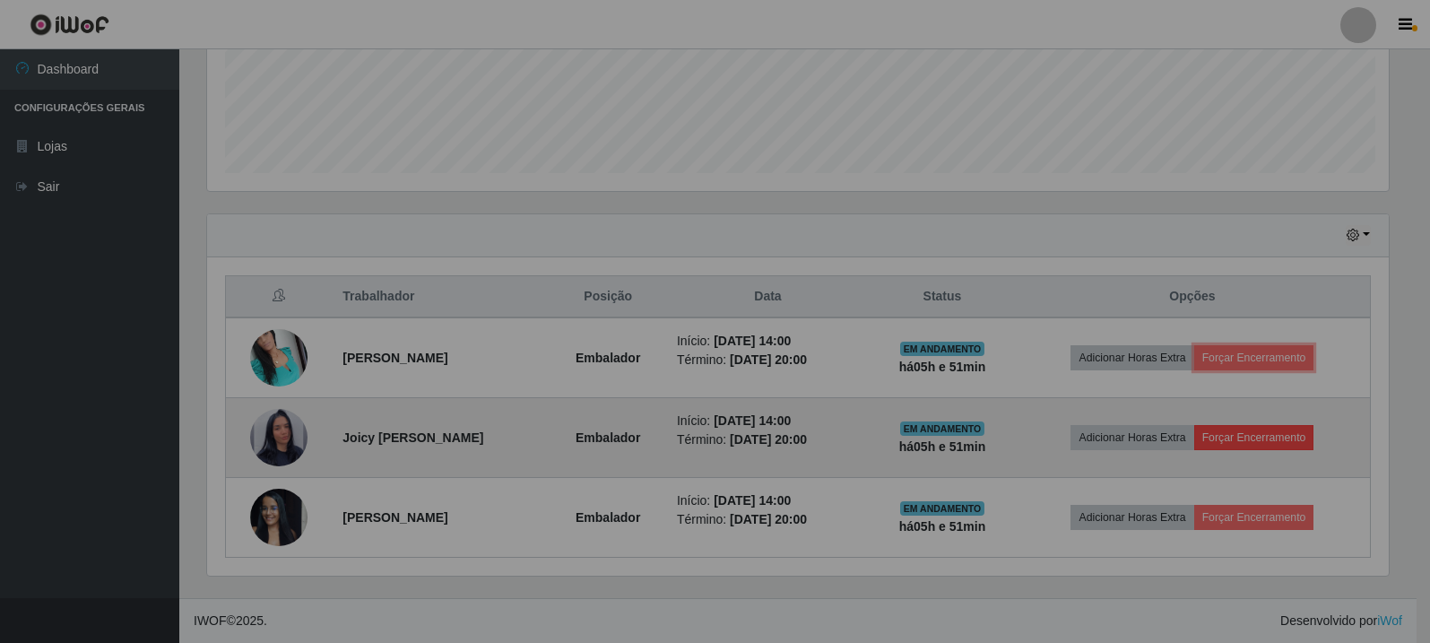
scroll to position [372, 1195]
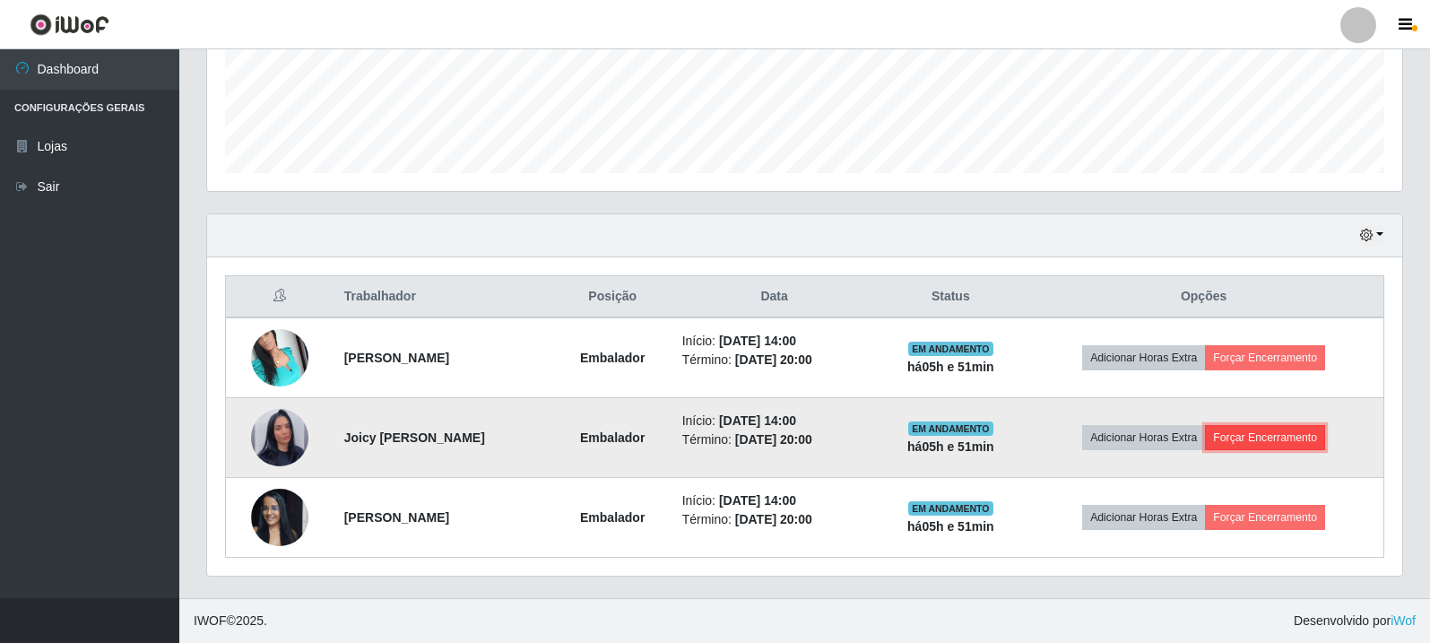
click at [1294, 437] on button "Forçar Encerramento" at bounding box center [1265, 437] width 120 height 25
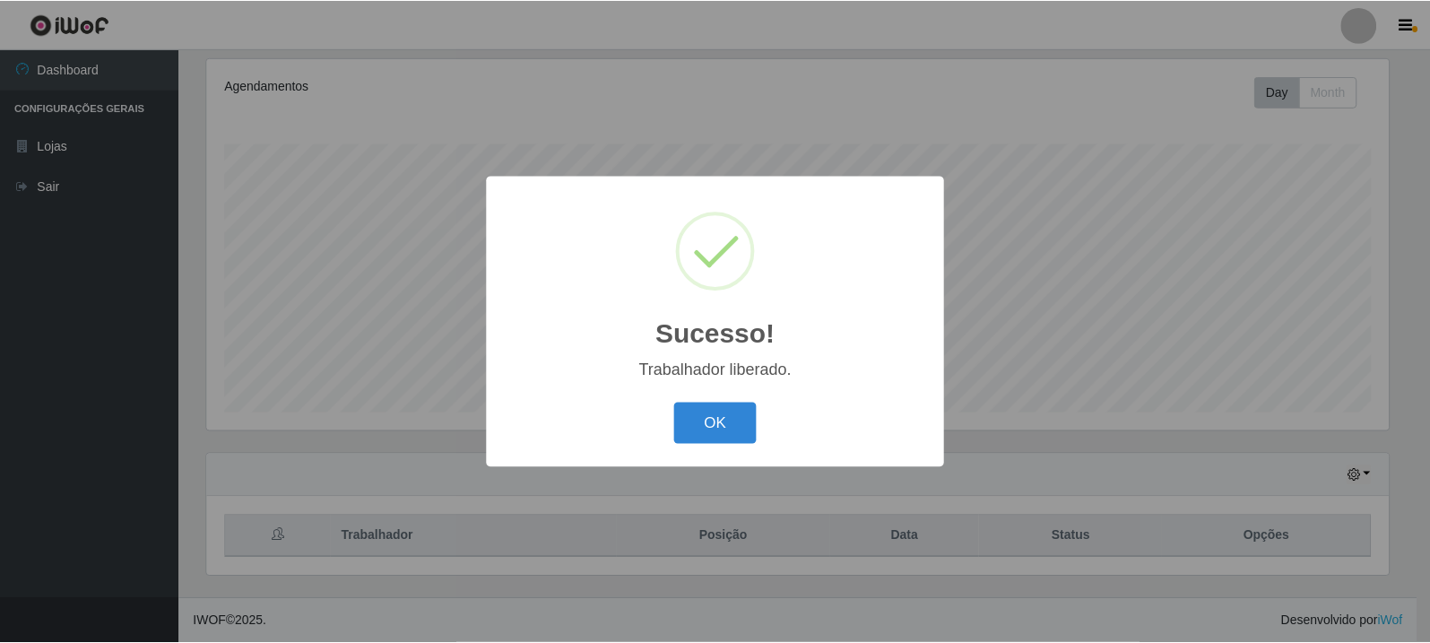
scroll to position [229, 0]
click at [650, 529] on div "Sucesso! × Trabalhador liberado. OK Cancel" at bounding box center [717, 321] width 1434 height 643
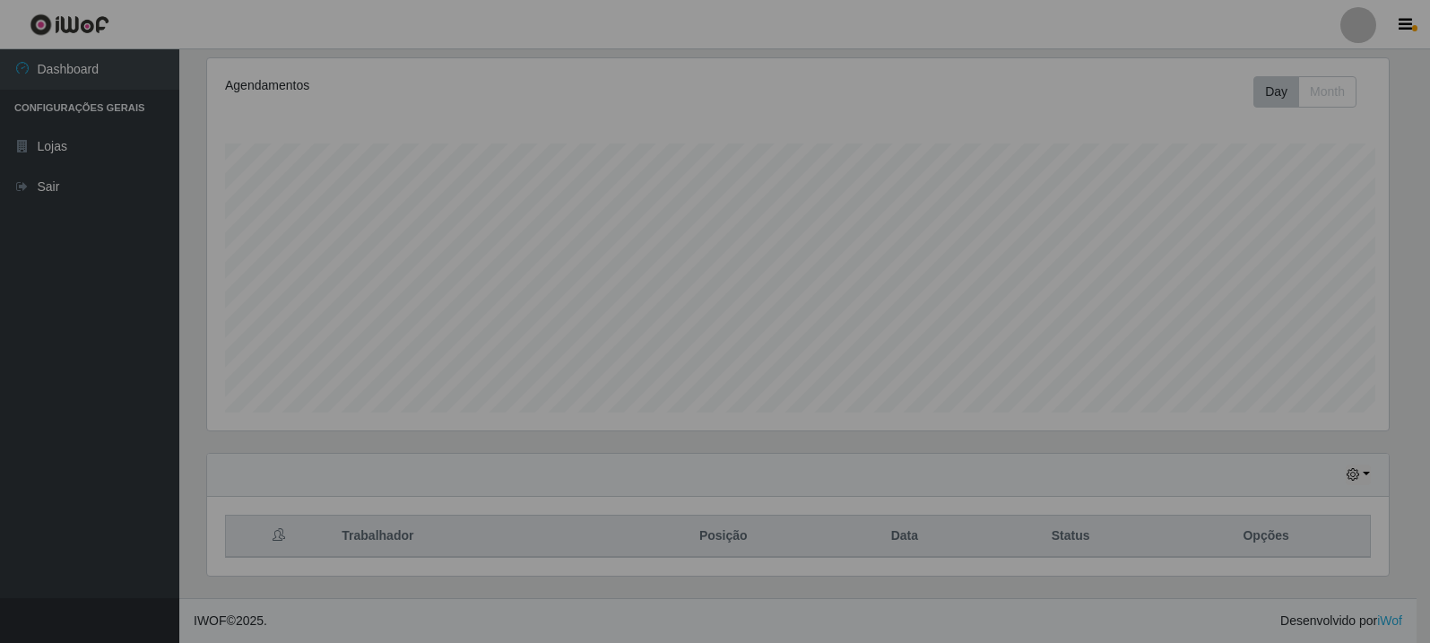
scroll to position [372, 1195]
click at [737, 431] on div "Agendamentos Day Month" at bounding box center [798, 254] width 1210 height 395
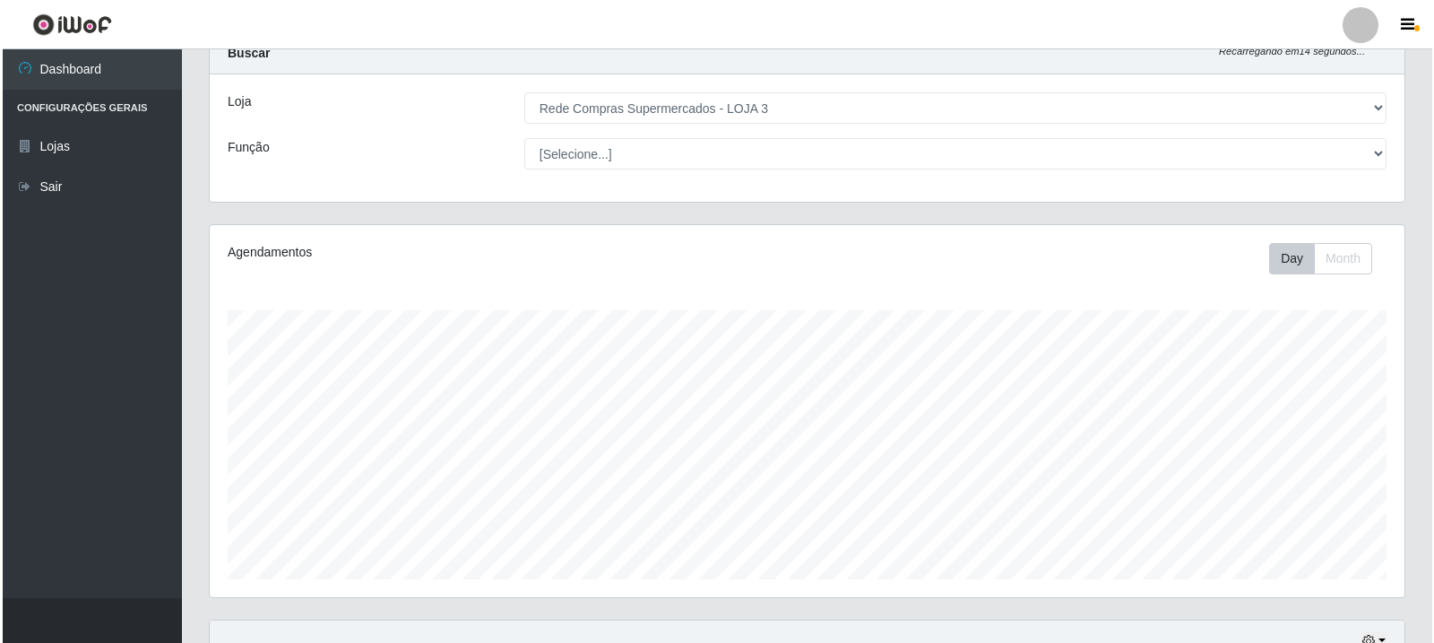
scroll to position [388, 0]
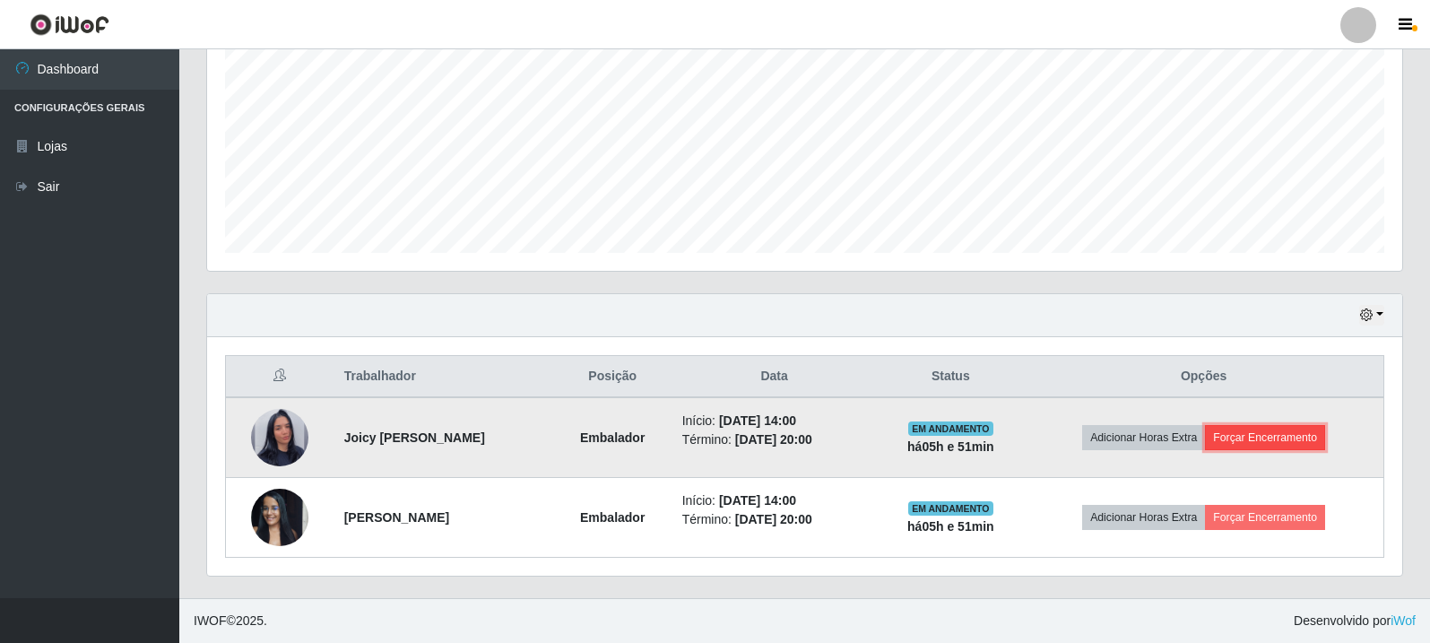
click at [1296, 431] on button "Forçar Encerramento" at bounding box center [1265, 437] width 120 height 25
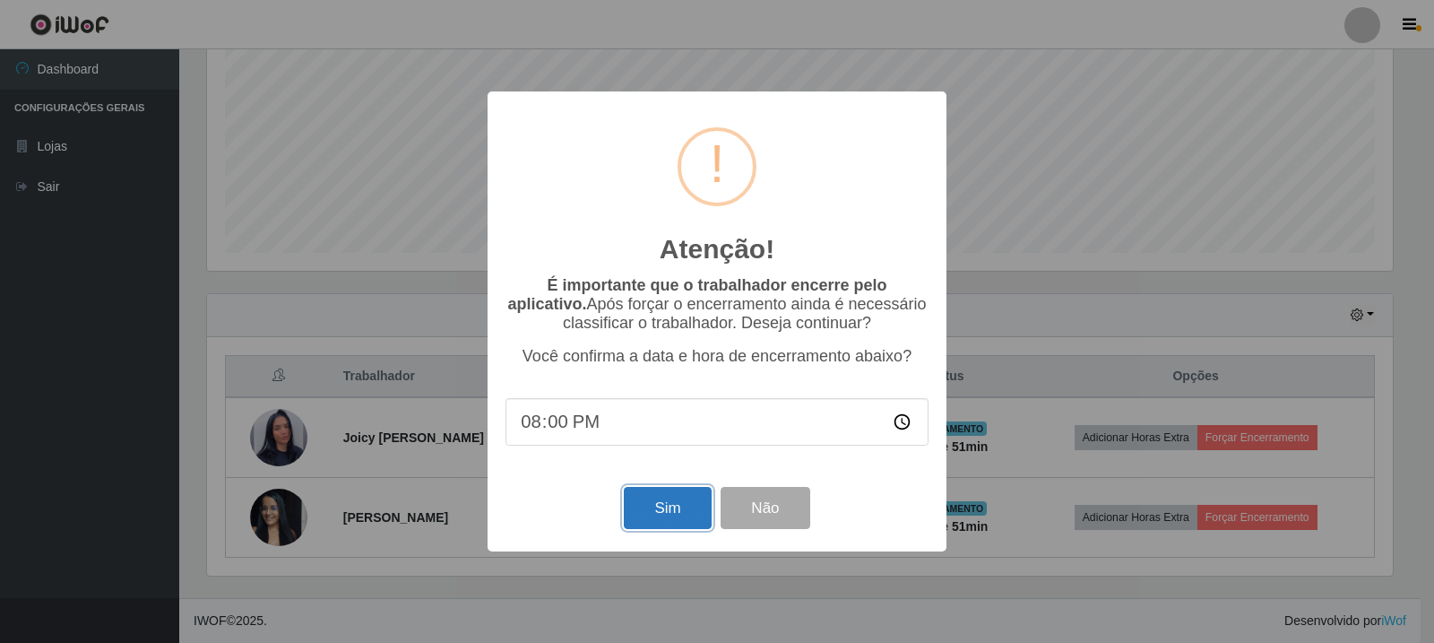
click at [655, 506] on button "Sim" at bounding box center [667, 508] width 87 height 42
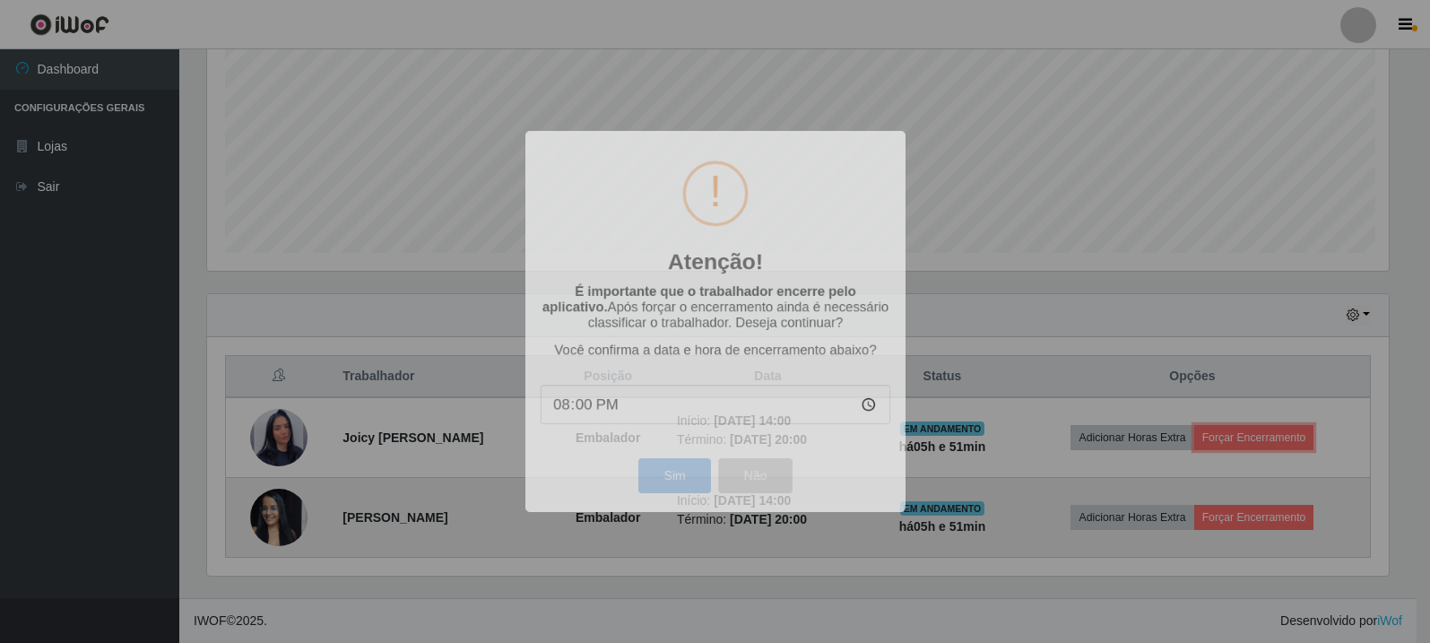
scroll to position [372, 1195]
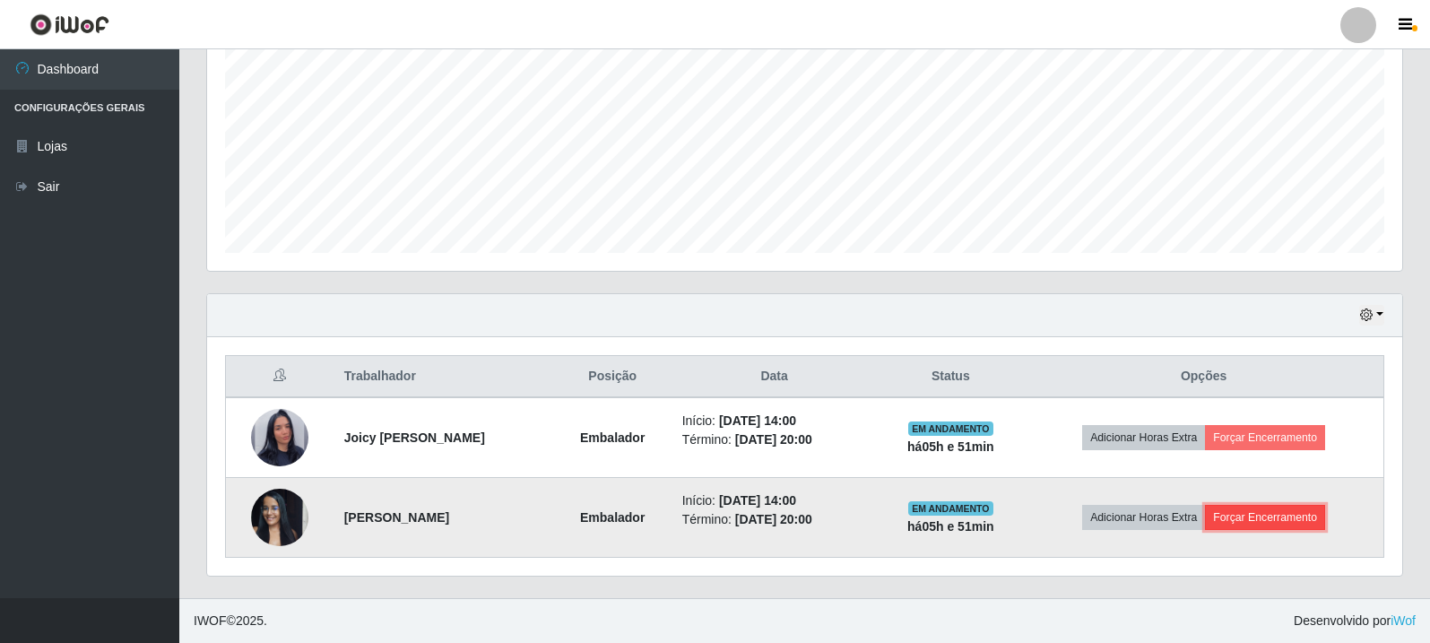
click at [1325, 529] on button "Forçar Encerramento" at bounding box center [1265, 517] width 120 height 25
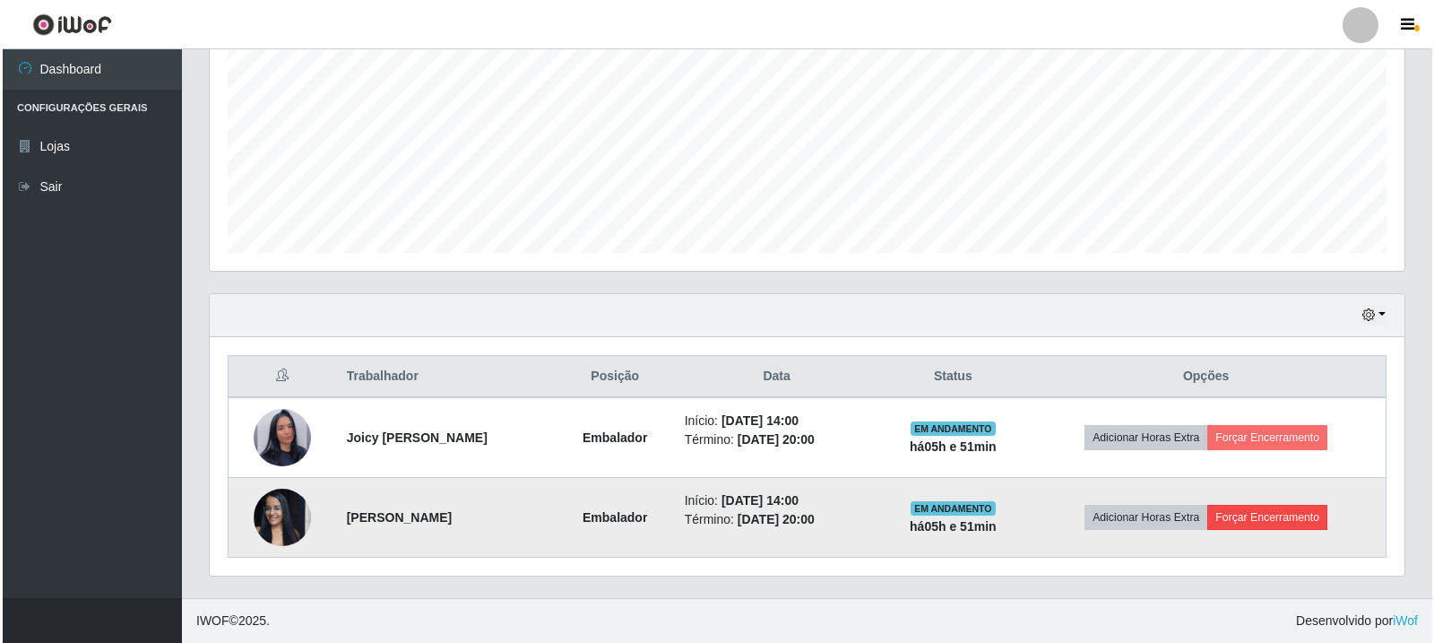
scroll to position [372, 1186]
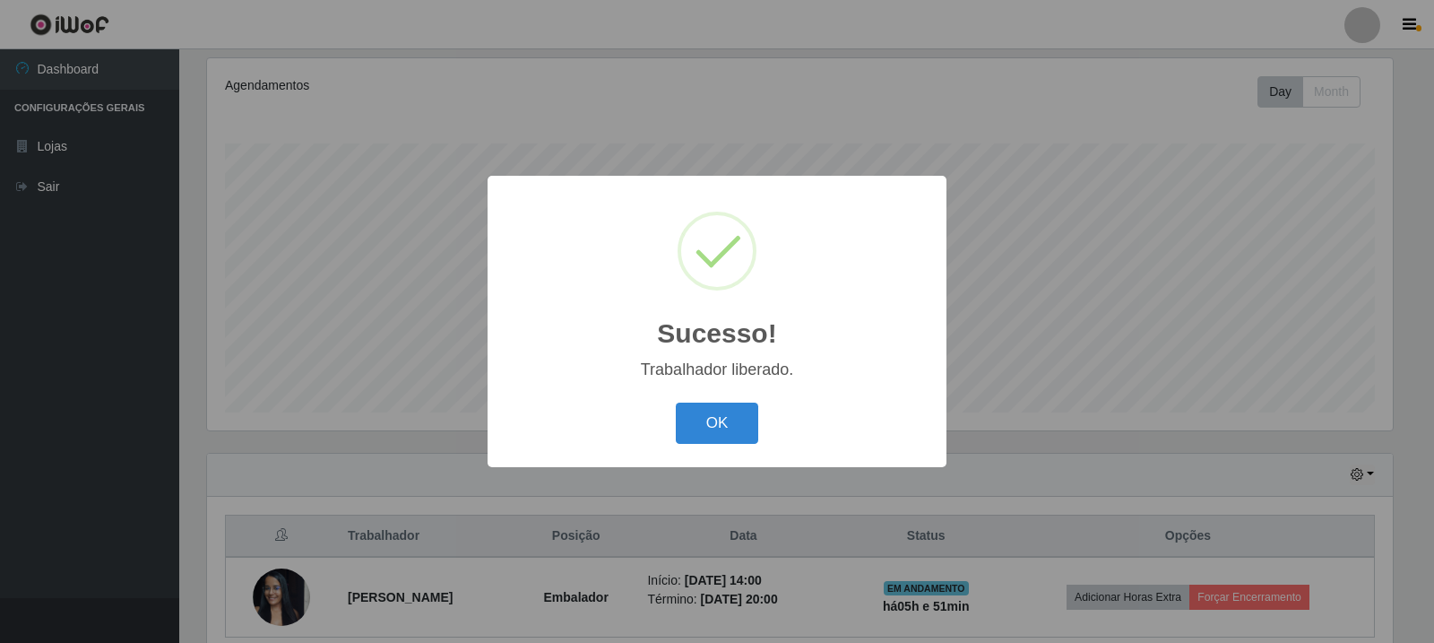
drag, startPoint x: 713, startPoint y: 428, endPoint x: 782, endPoint y: 435, distance: 68.4
click at [728, 428] on button "OK" at bounding box center [717, 423] width 83 height 42
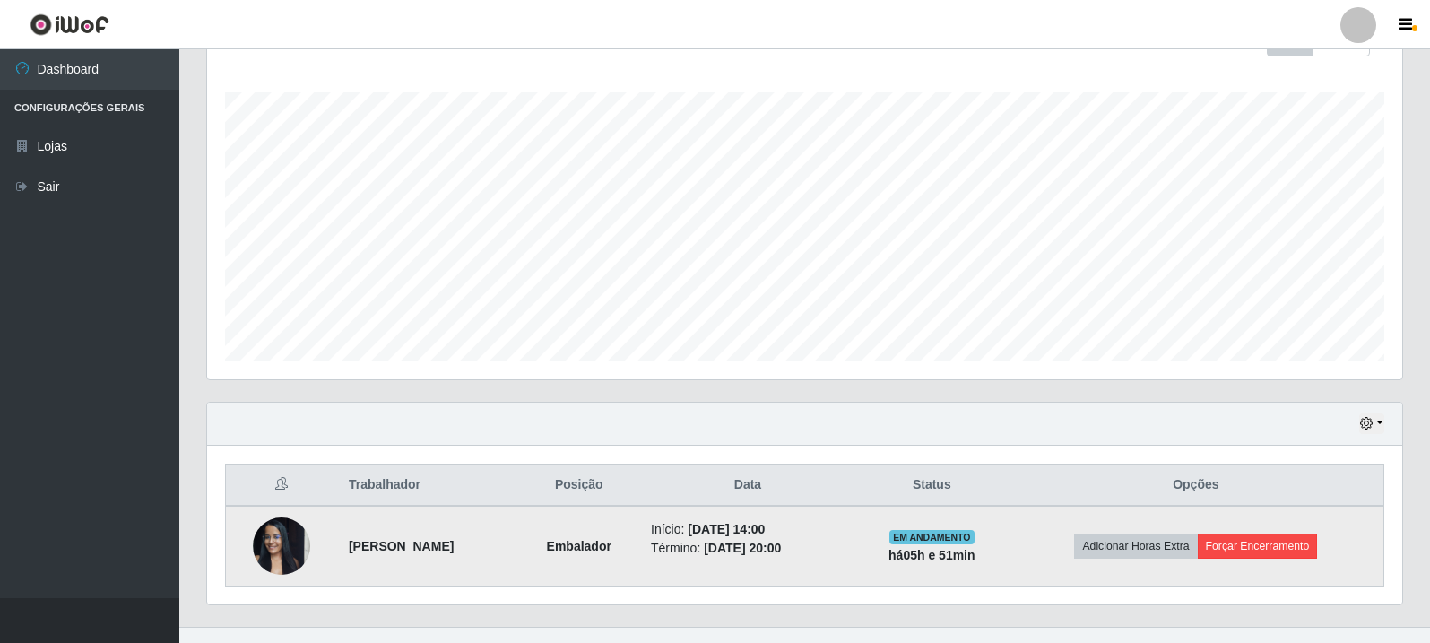
scroll to position [308, 0]
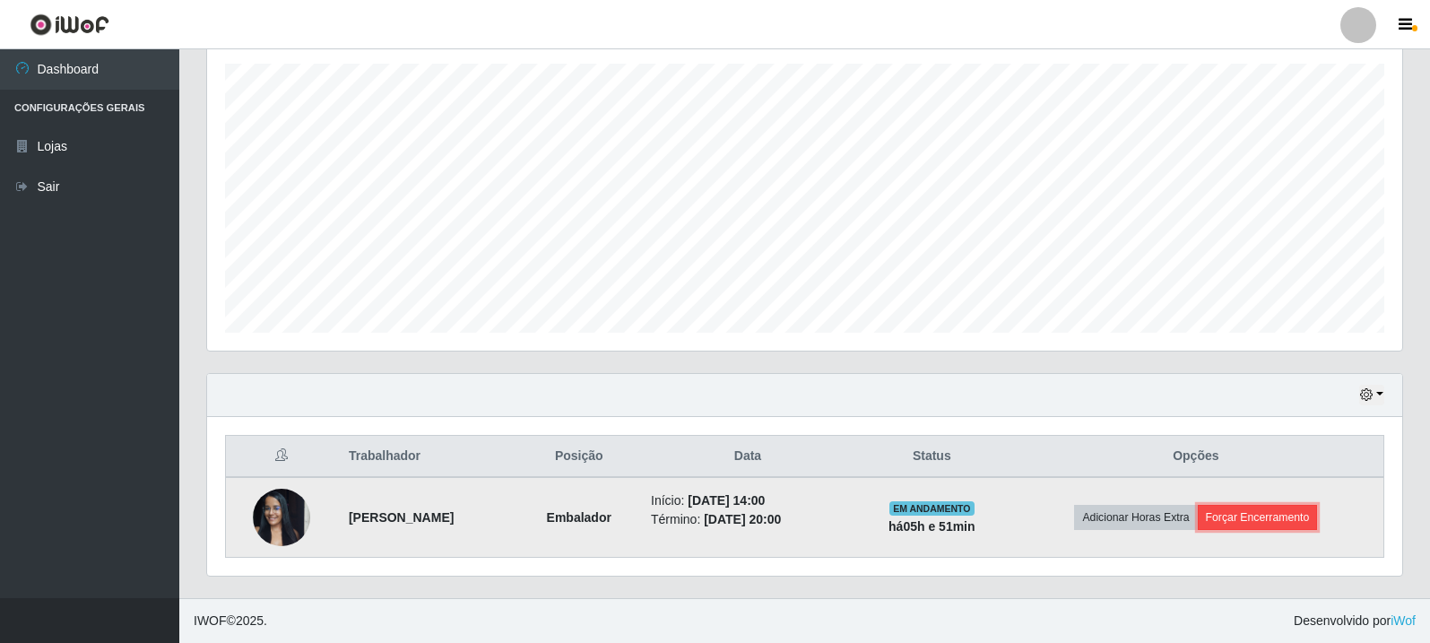
click at [1284, 512] on button "Forçar Encerramento" at bounding box center [1258, 517] width 120 height 25
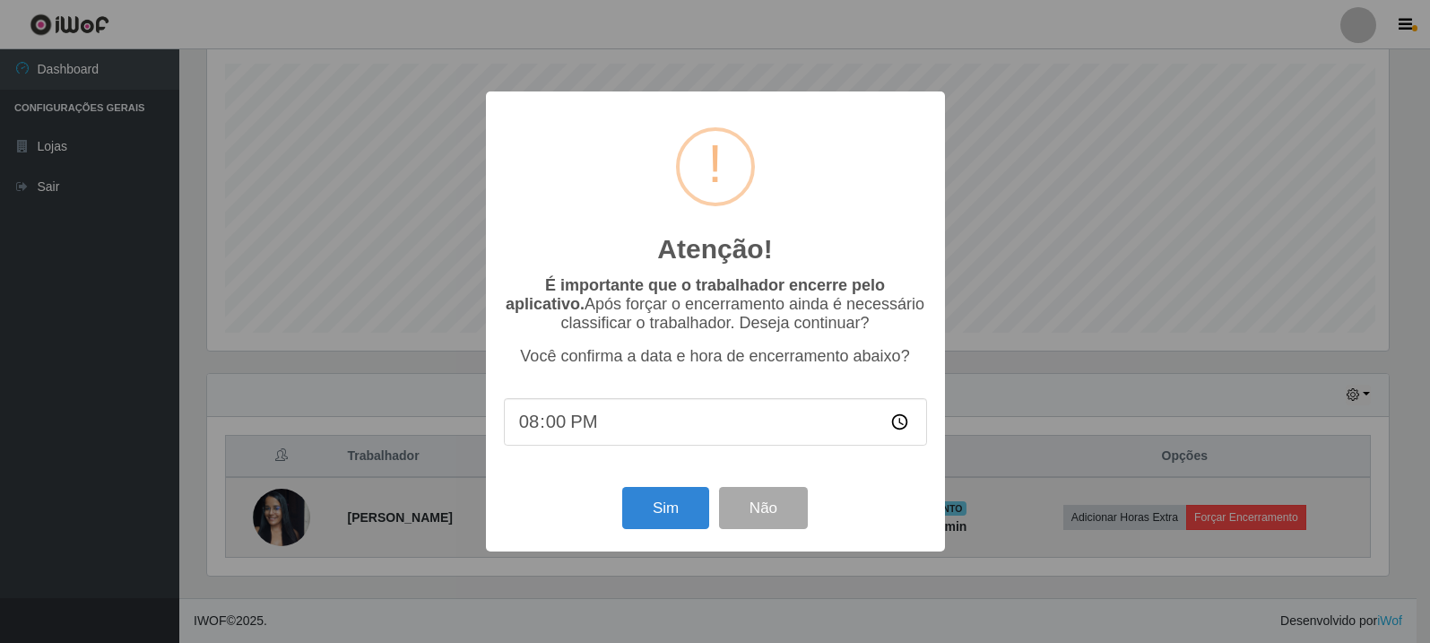
click at [1284, 515] on div "Atenção! × É importante que o trabalhador encerre pelo aplicativo. Após forçar …" at bounding box center [715, 321] width 1430 height 643
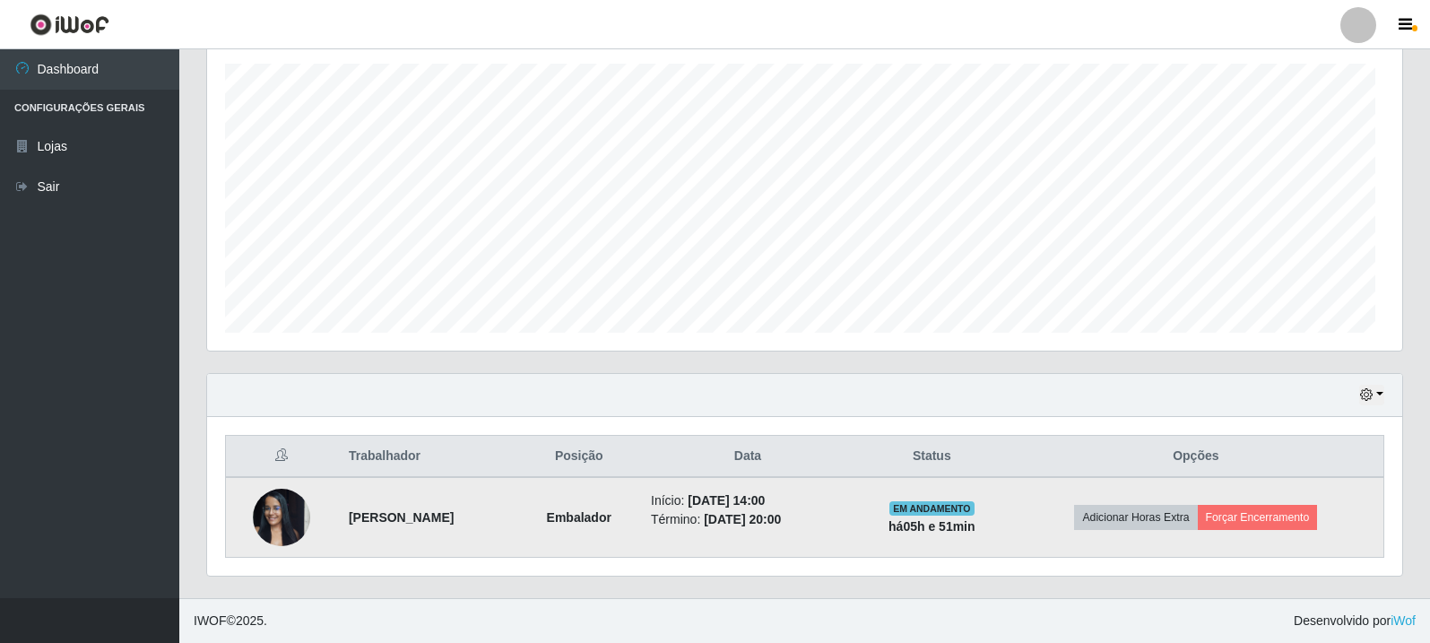
scroll to position [372, 1195]
click at [1314, 507] on button "Forçar Encerramento" at bounding box center [1258, 517] width 120 height 25
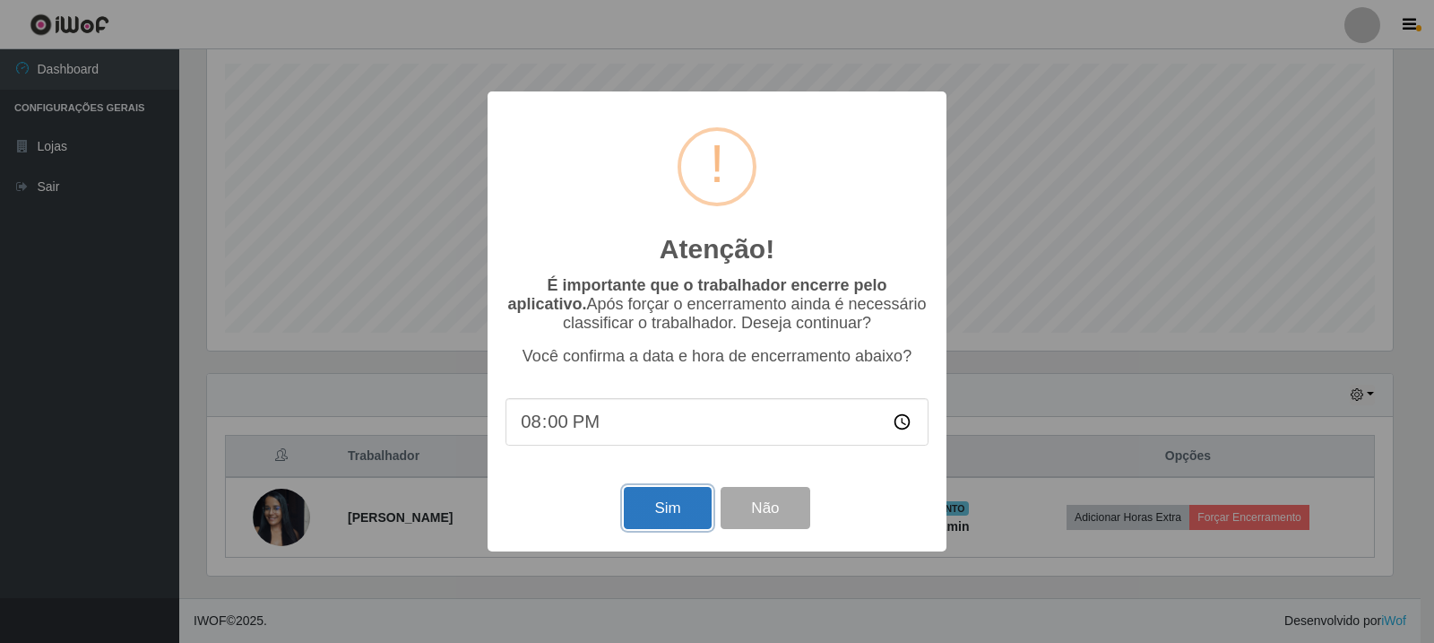
click at [667, 516] on button "Sim" at bounding box center [667, 508] width 87 height 42
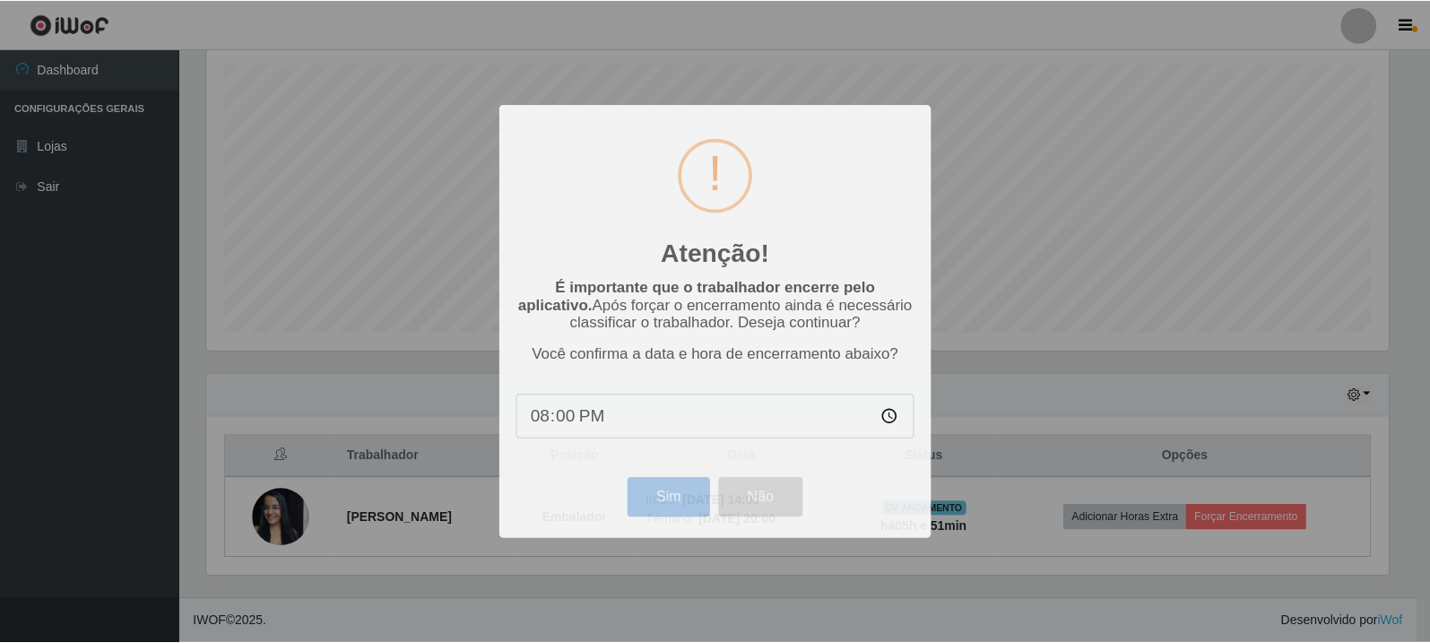
scroll to position [0, 0]
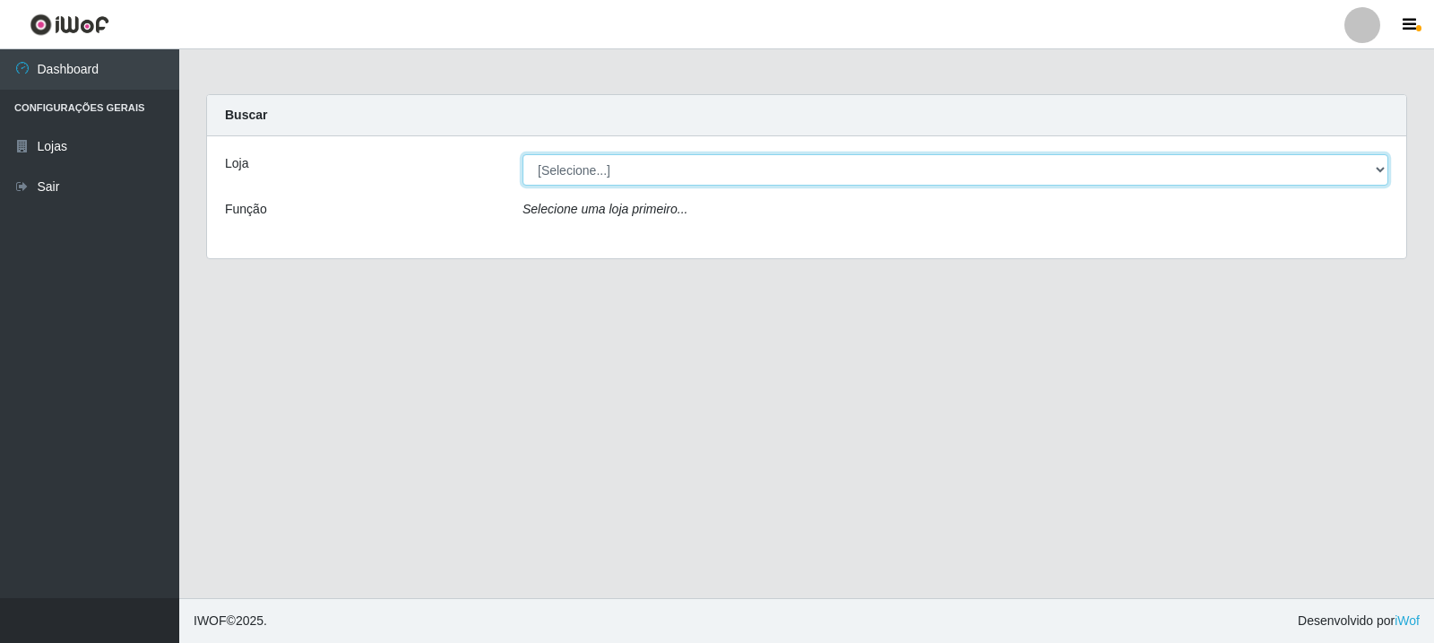
click at [728, 169] on select "[Selecione...] Rede Compras Supermercados - LOJA 3" at bounding box center [956, 169] width 866 height 31
select select "162"
click at [523, 154] on select "[Selecione...] Rede Compras Supermercados - LOJA 3" at bounding box center [956, 169] width 866 height 31
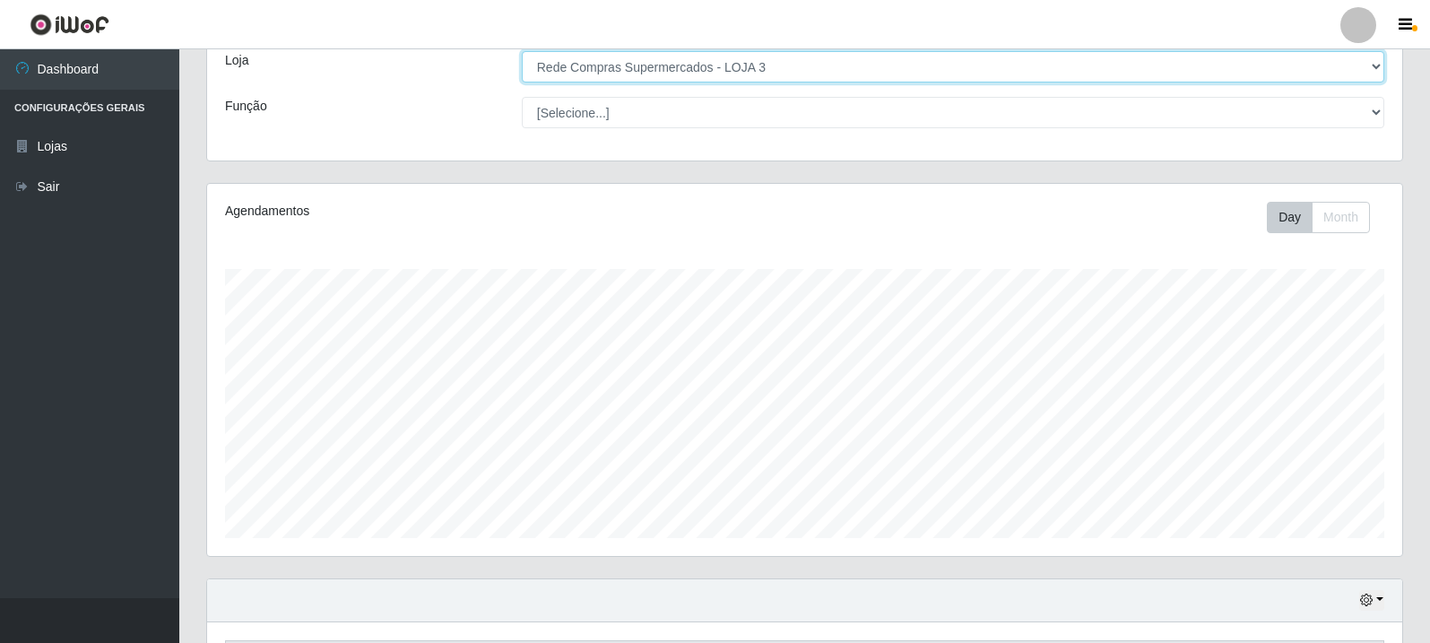
scroll to position [229, 0]
